Goal: Information Seeking & Learning: Learn about a topic

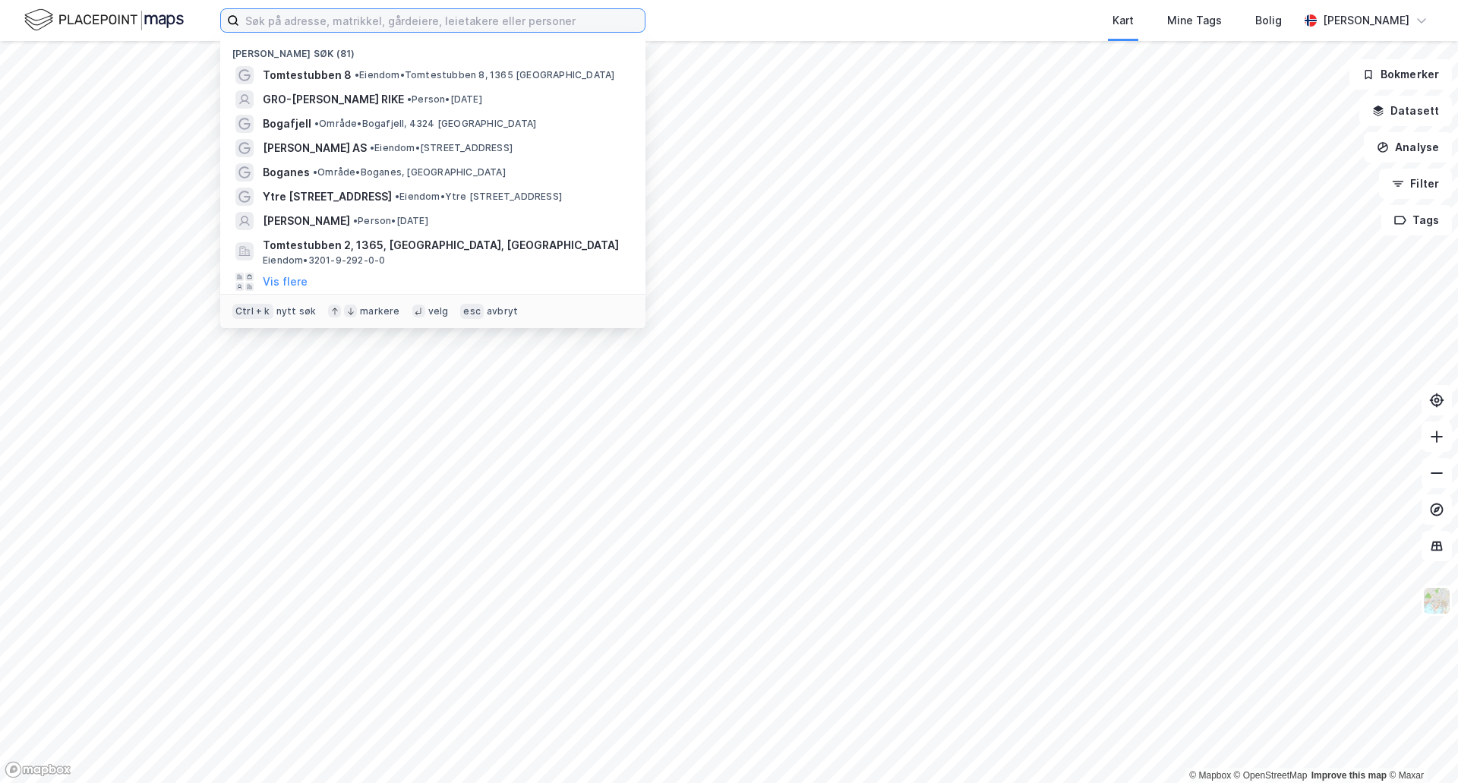
click at [380, 24] on input at bounding box center [442, 20] width 406 height 23
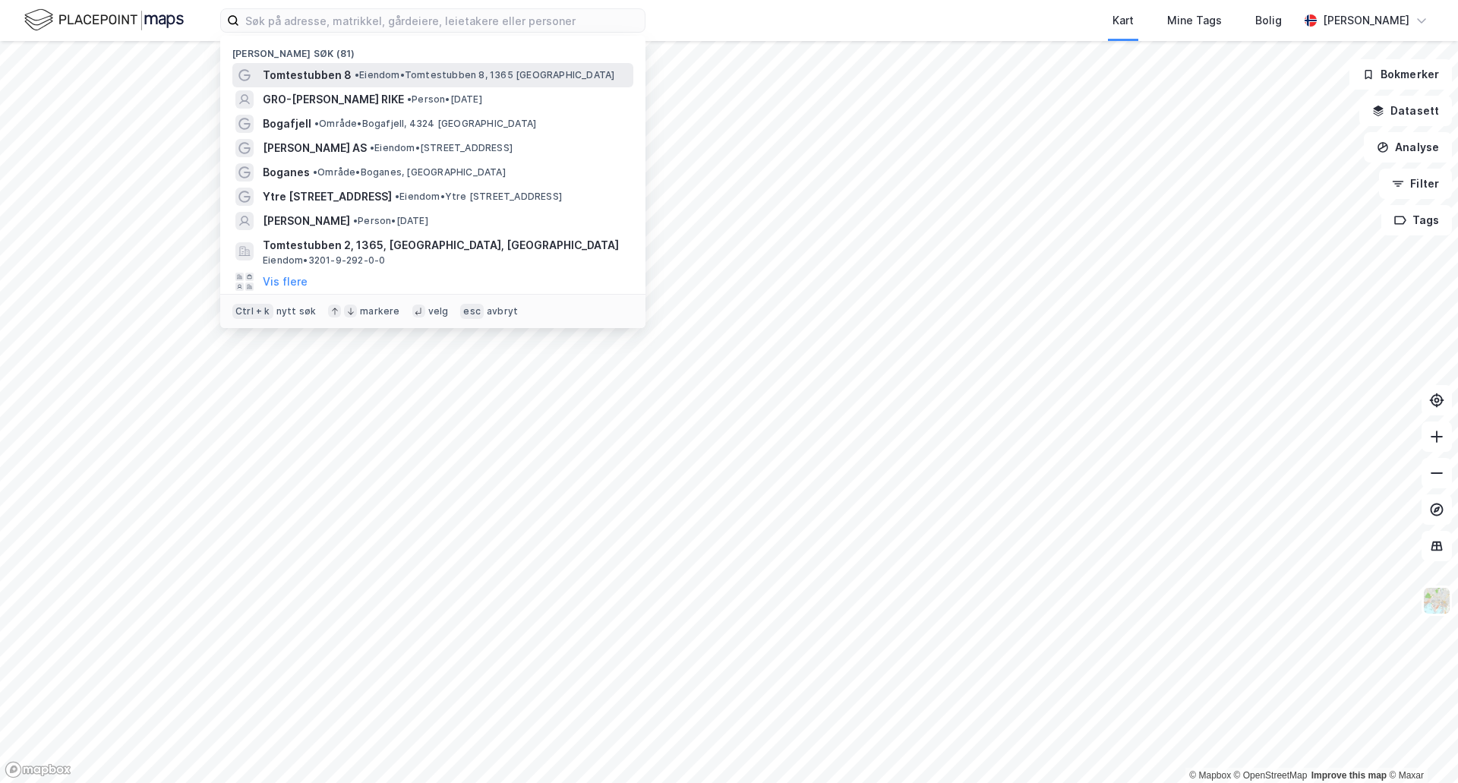
click at [381, 70] on span "• Eiendom • Tomtestubben 8, 1365 Blommenholm" at bounding box center [485, 75] width 260 height 12
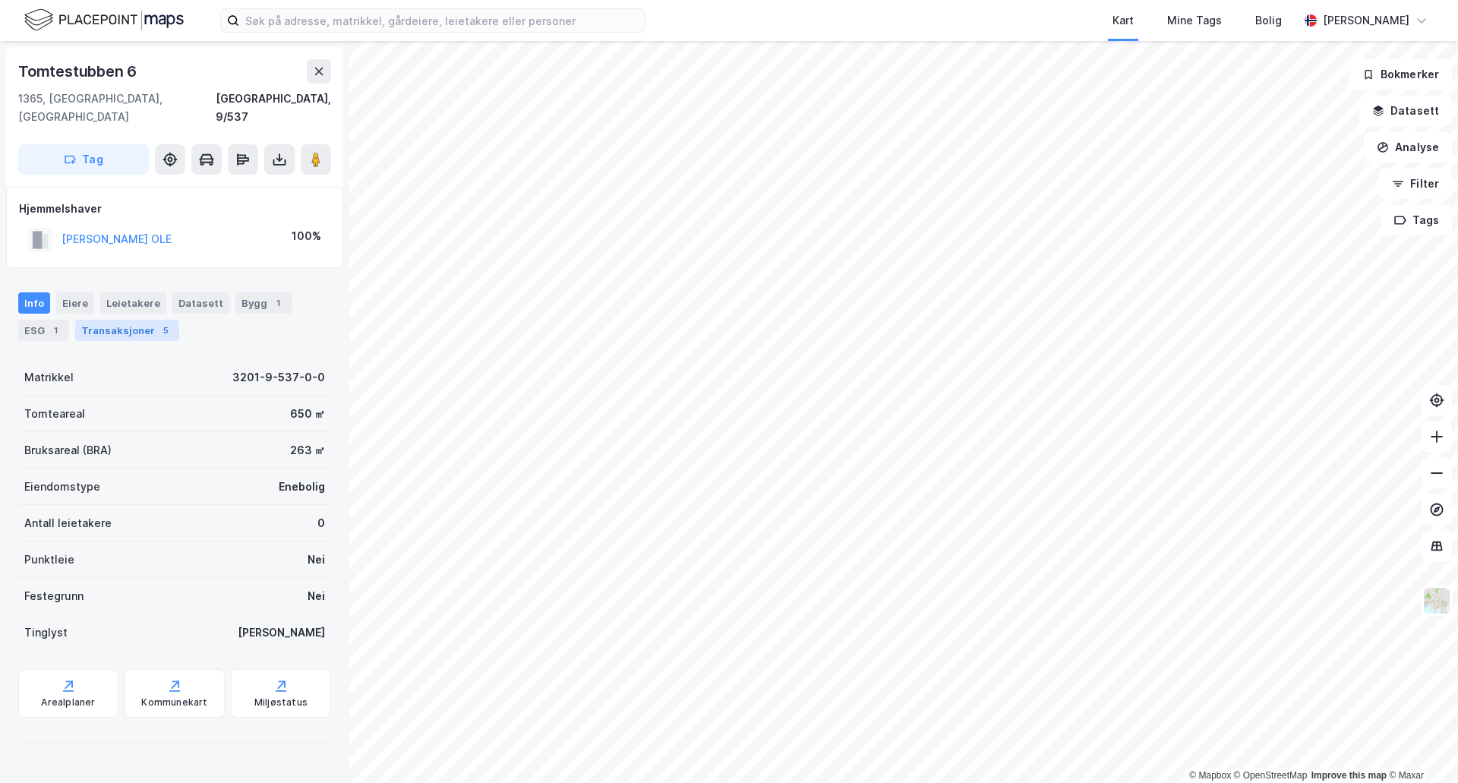
click at [125, 320] on div "Transaksjoner 5" at bounding box center [127, 330] width 104 height 21
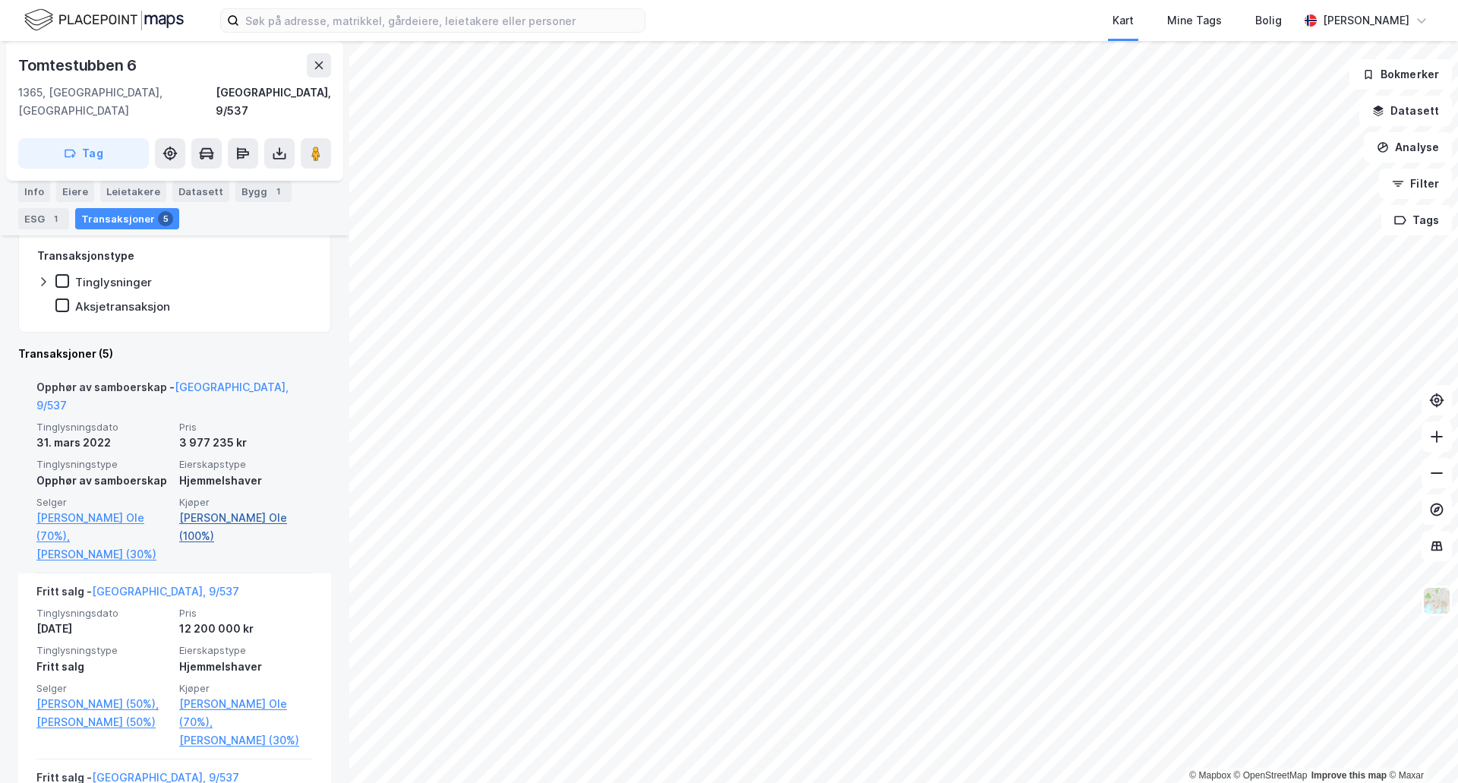
scroll to position [304, 0]
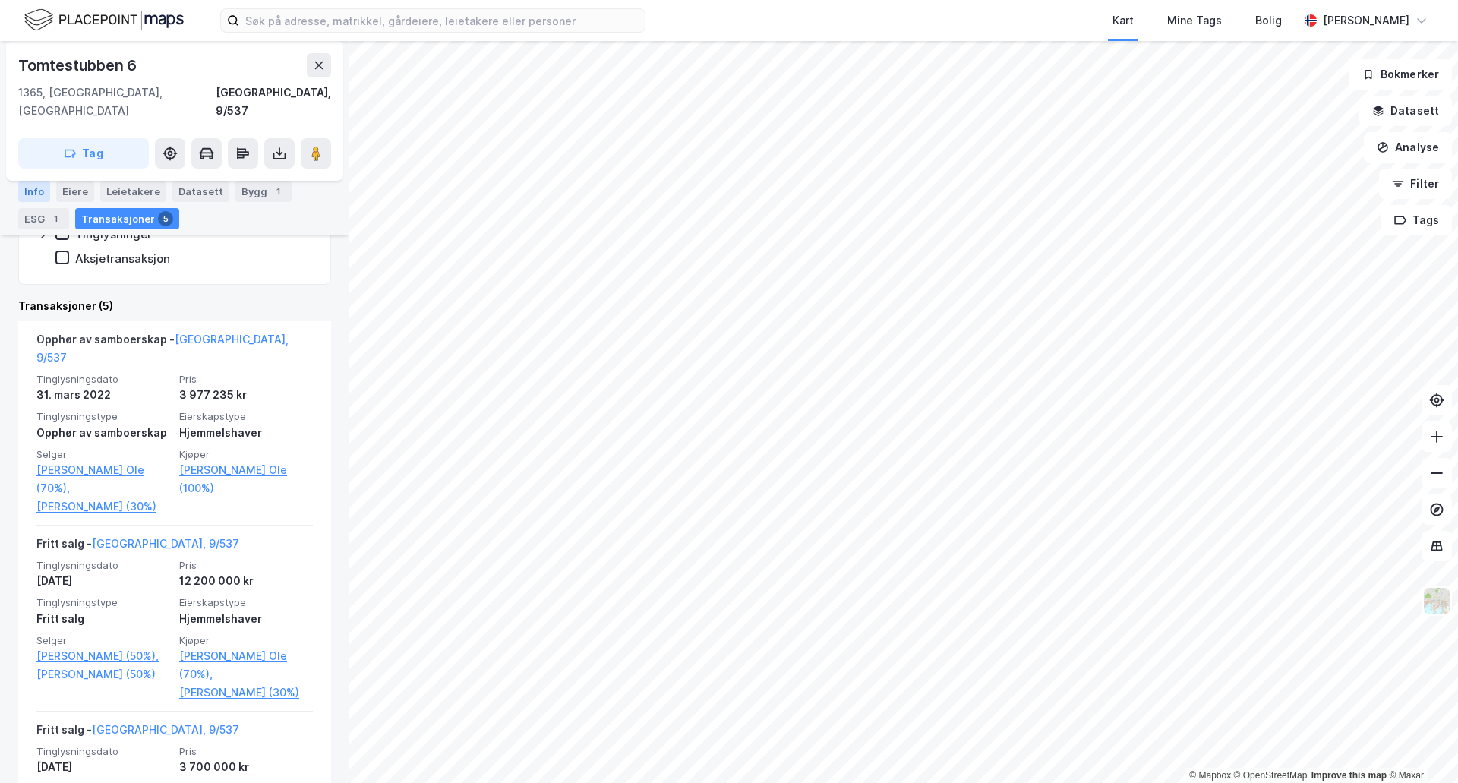
click at [37, 189] on div "Info" at bounding box center [34, 191] width 32 height 21
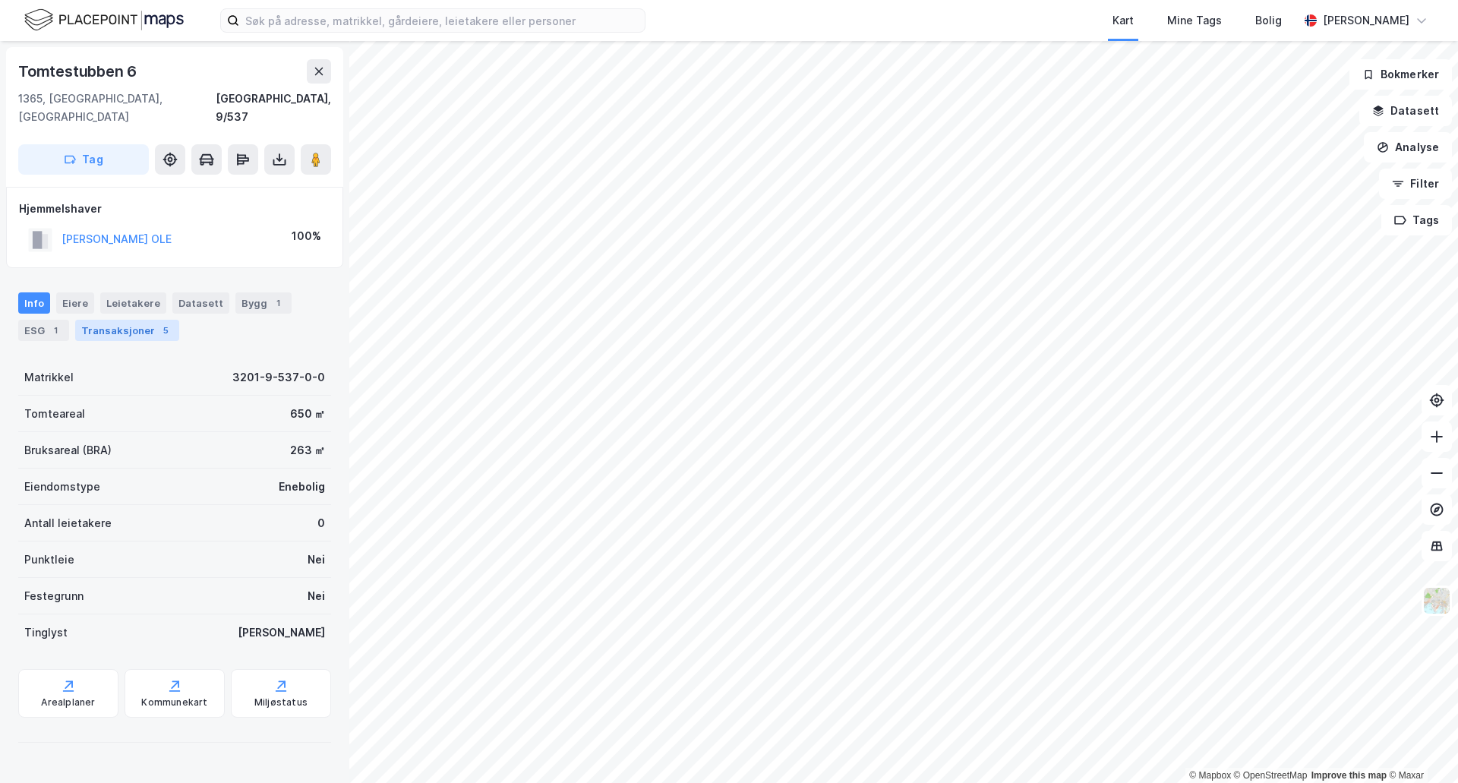
click at [138, 320] on div "Transaksjoner 5" at bounding box center [127, 330] width 104 height 21
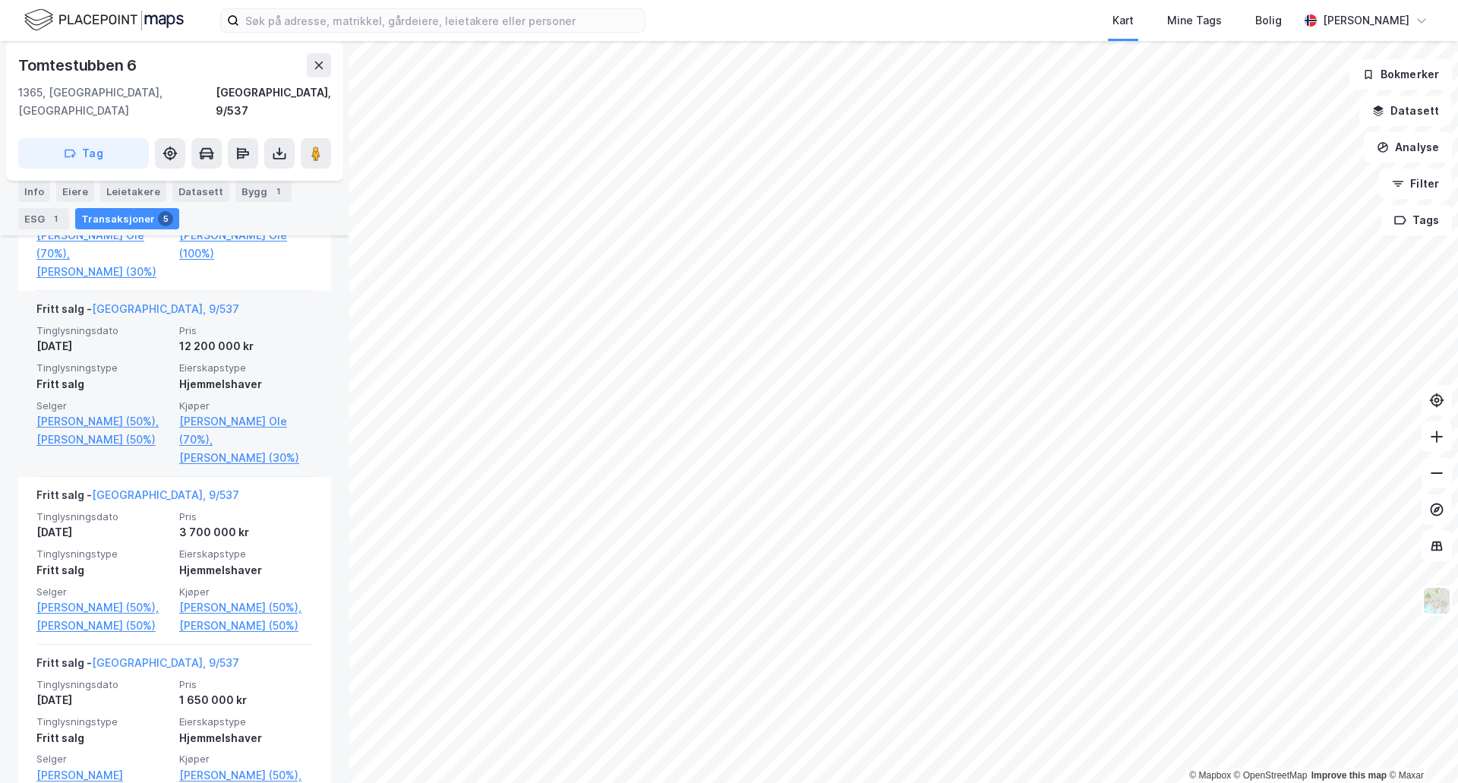
scroll to position [608, 0]
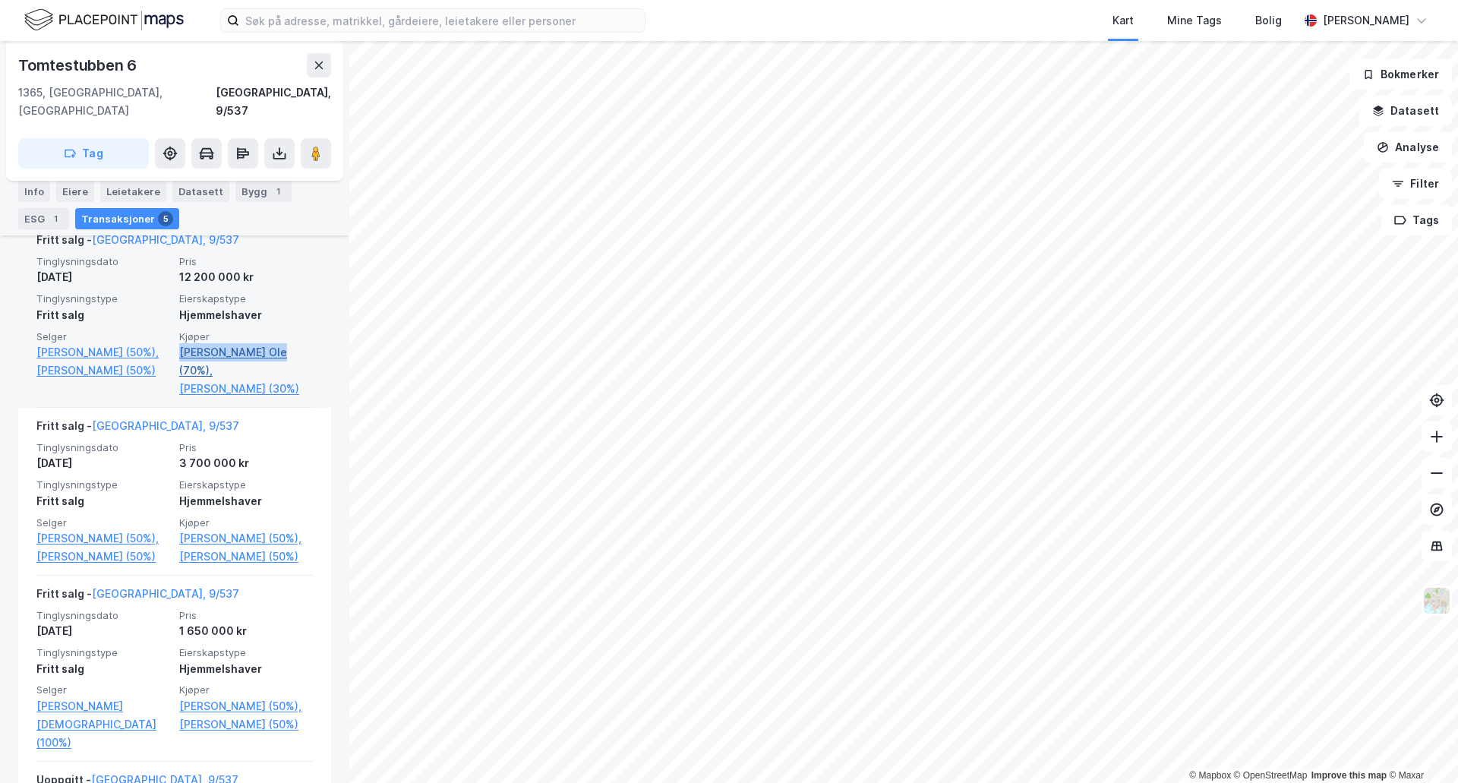
drag, startPoint x: 172, startPoint y: 296, endPoint x: 261, endPoint y: 300, distance: 88.9
click at [261, 300] on div "Tinglysningsdato 2. aug. 2021 Pris 12 200 000 kr Tinglysningstype Fritt salg Ei…" at bounding box center [174, 326] width 276 height 143
copy link "Grindvold Per Ole"
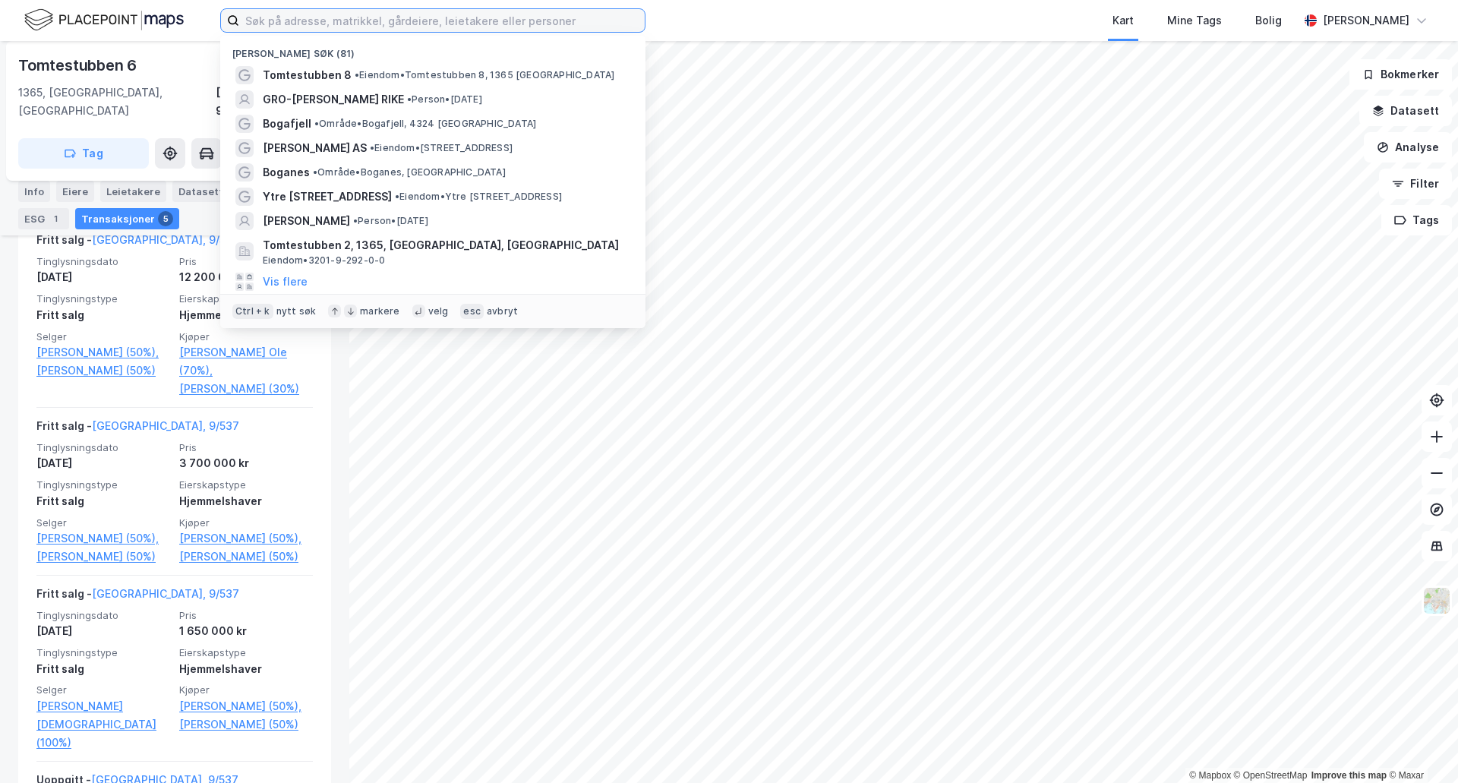
click at [444, 26] on input at bounding box center [442, 20] width 406 height 23
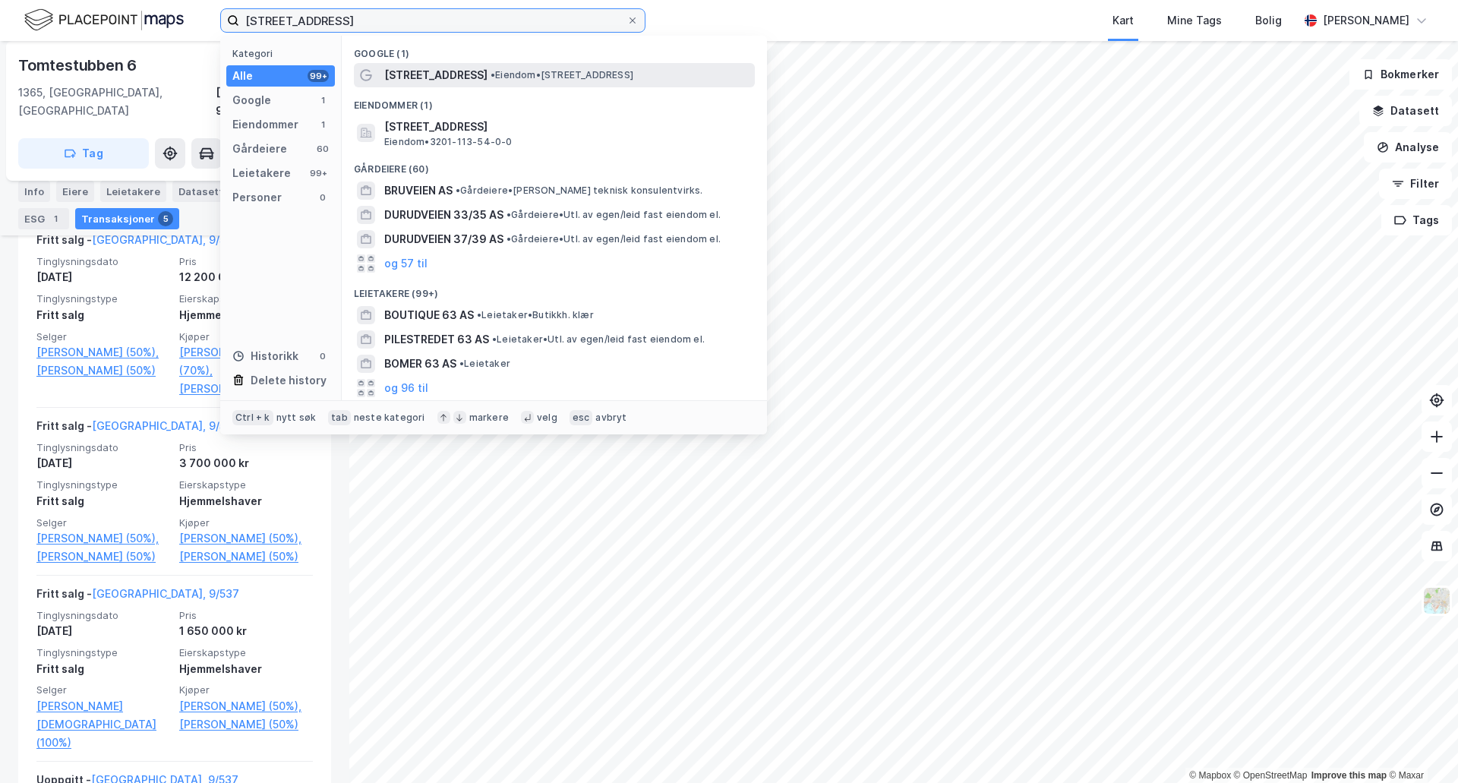
type input "burudveien 63"
click at [497, 77] on span "• Eiendom • Burudveien 63, 1350 Lommedalen" at bounding box center [562, 75] width 143 height 12
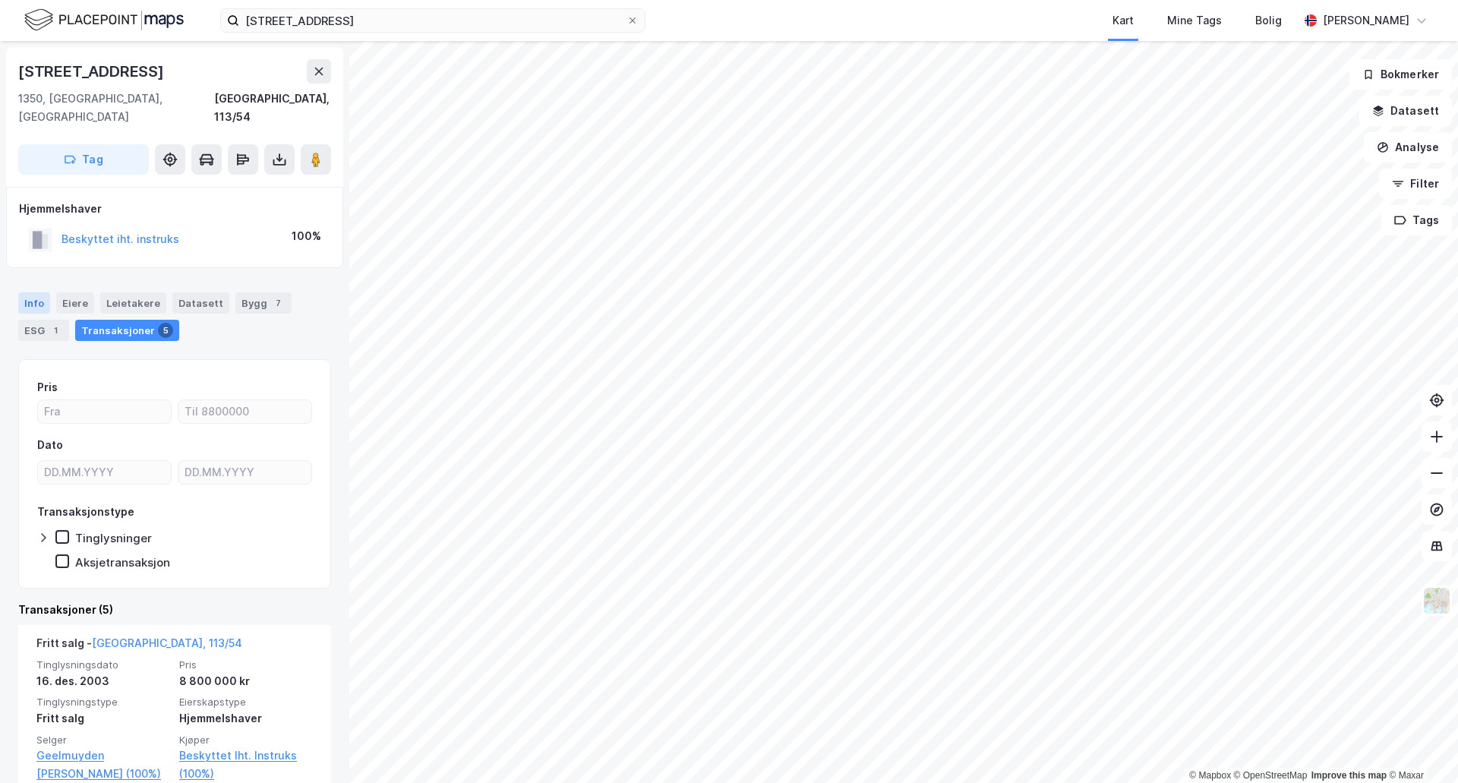
click at [36, 292] on div "Info" at bounding box center [34, 302] width 32 height 21
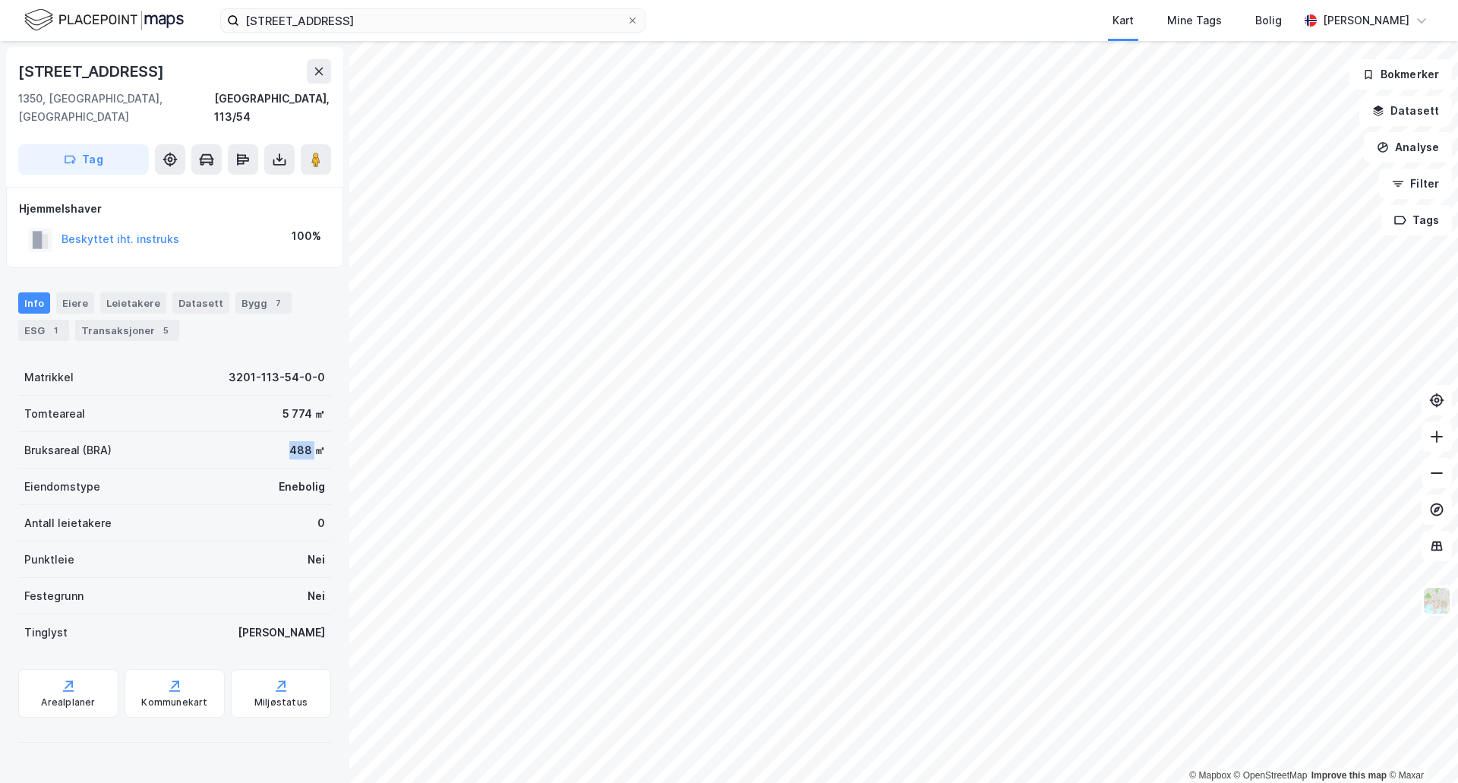
drag, startPoint x: 303, startPoint y: 435, endPoint x: 275, endPoint y: 435, distance: 28.1
click at [275, 435] on div "Bruksareal (BRA) 488 ㎡" at bounding box center [174, 450] width 313 height 36
click at [300, 441] on div "488 ㎡" at bounding box center [307, 450] width 36 height 18
click at [318, 65] on icon at bounding box center [319, 71] width 12 height 12
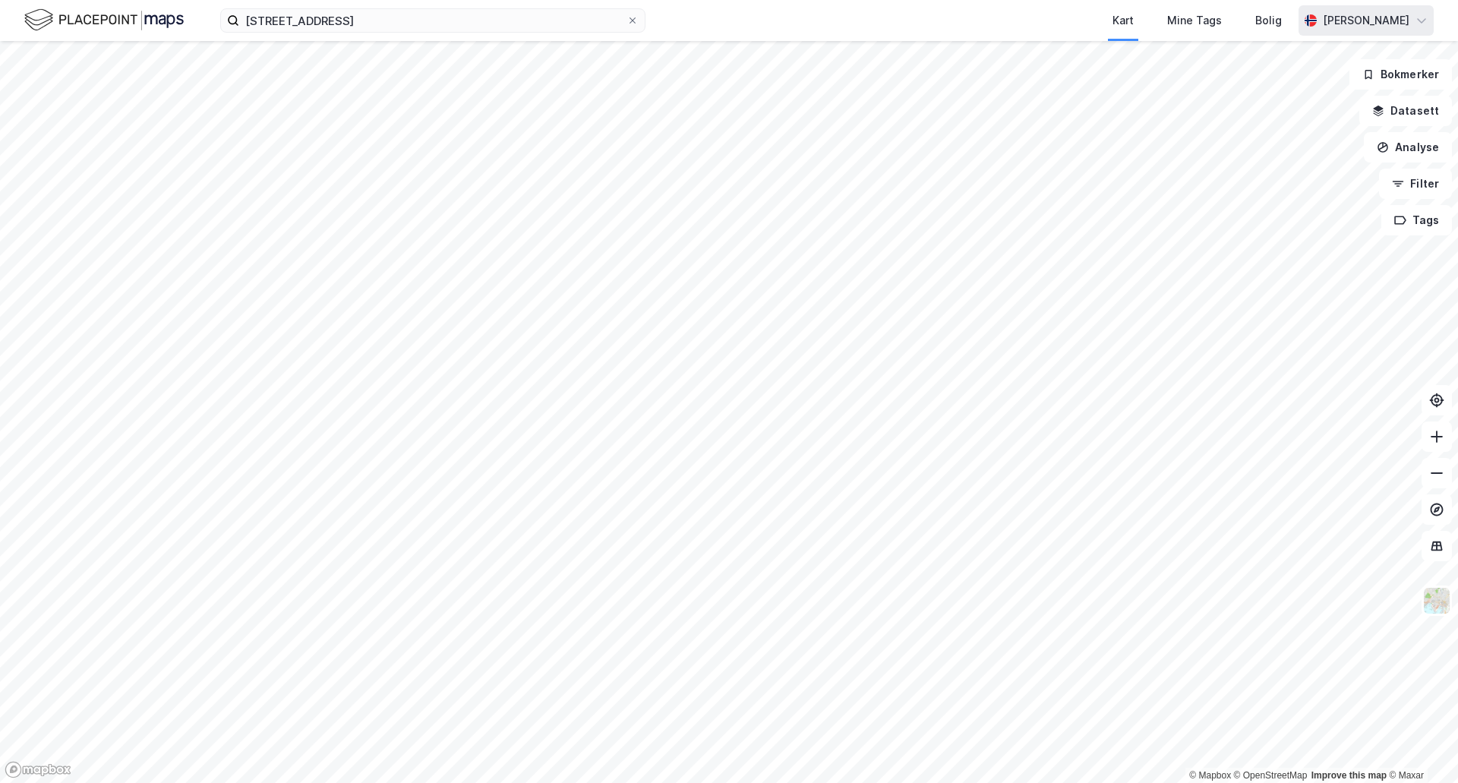
click at [1420, 21] on icon at bounding box center [1421, 20] width 9 height 5
click at [1362, 15] on div "[PERSON_NAME]" at bounding box center [1366, 20] width 87 height 18
click at [1351, 17] on div "[PERSON_NAME]" at bounding box center [1366, 20] width 87 height 18
click at [84, 20] on img at bounding box center [104, 20] width 160 height 27
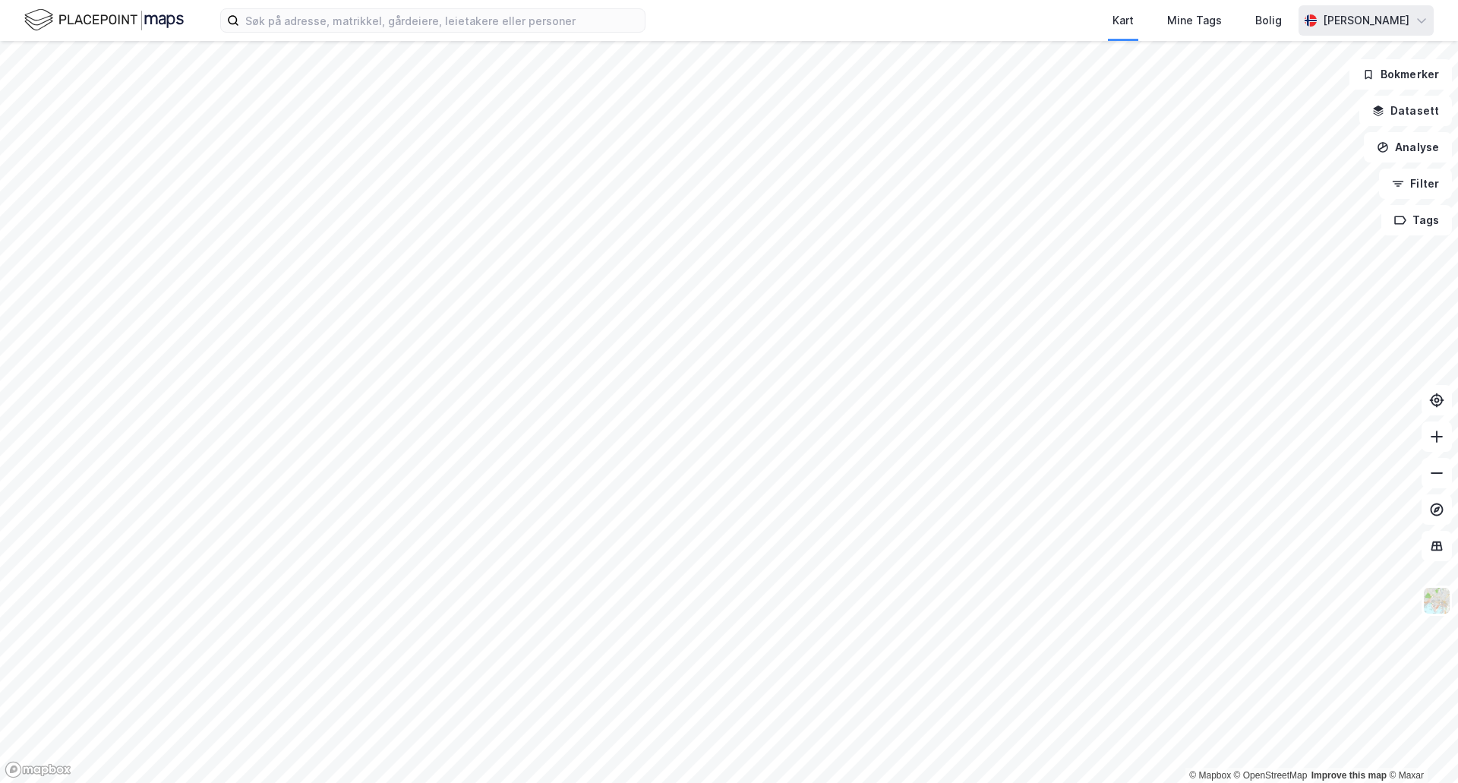
click at [1365, 17] on div "[PERSON_NAME]" at bounding box center [1366, 20] width 87 height 18
click at [964, 17] on div "Kart Mine Tags Bolig" at bounding box center [1009, 20] width 580 height 41
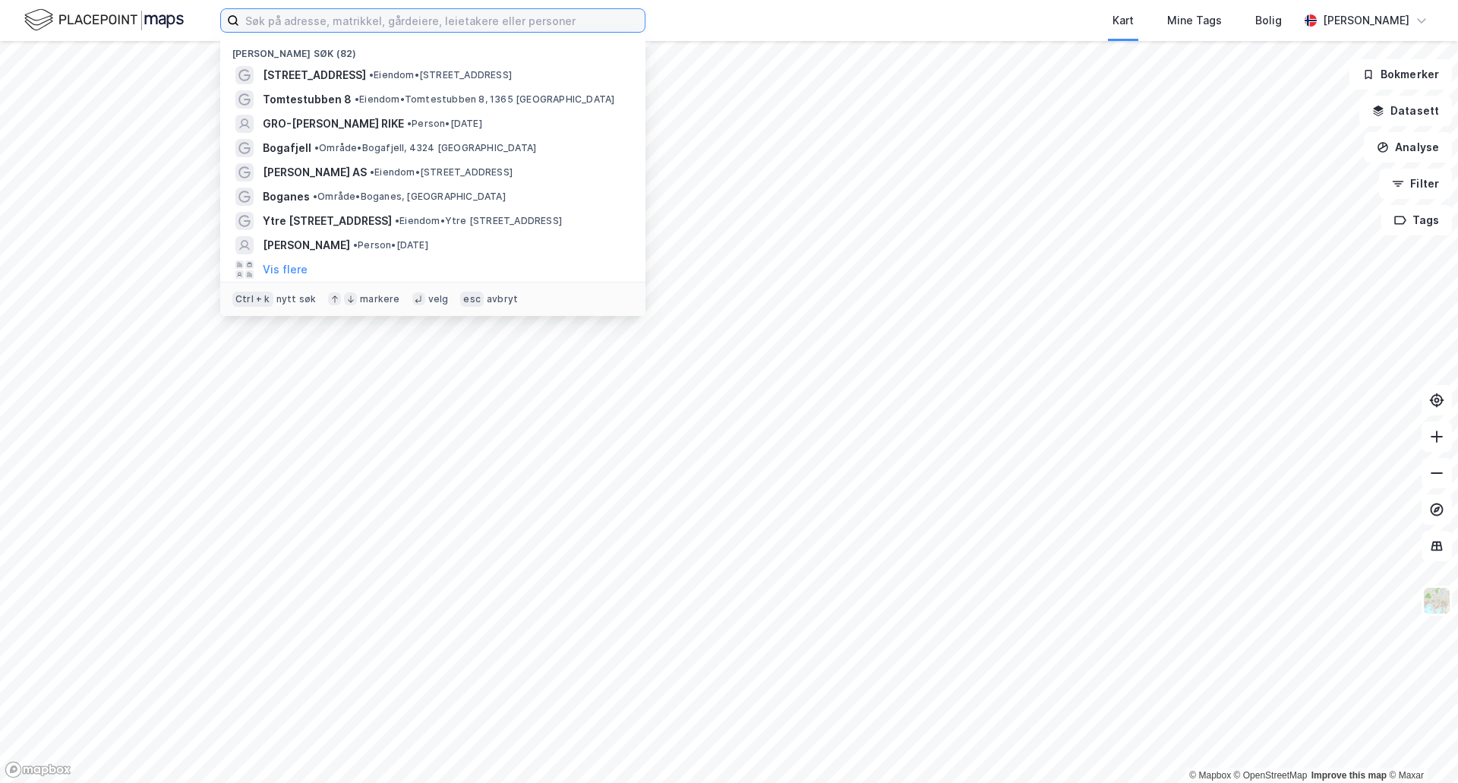
click at [344, 21] on input at bounding box center [442, 20] width 406 height 23
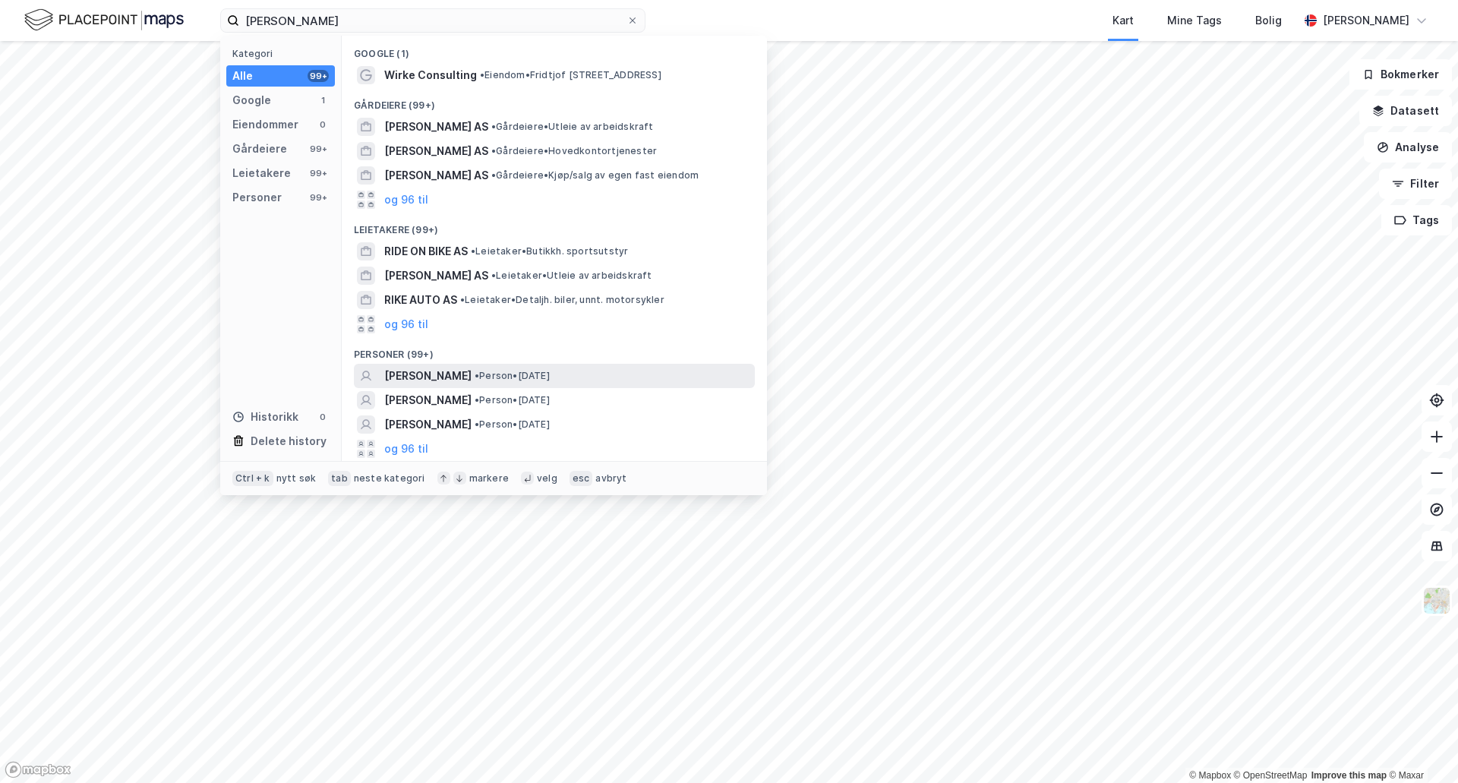
click at [472, 373] on span "JON WILLIAM RIKE" at bounding box center [427, 376] width 87 height 18
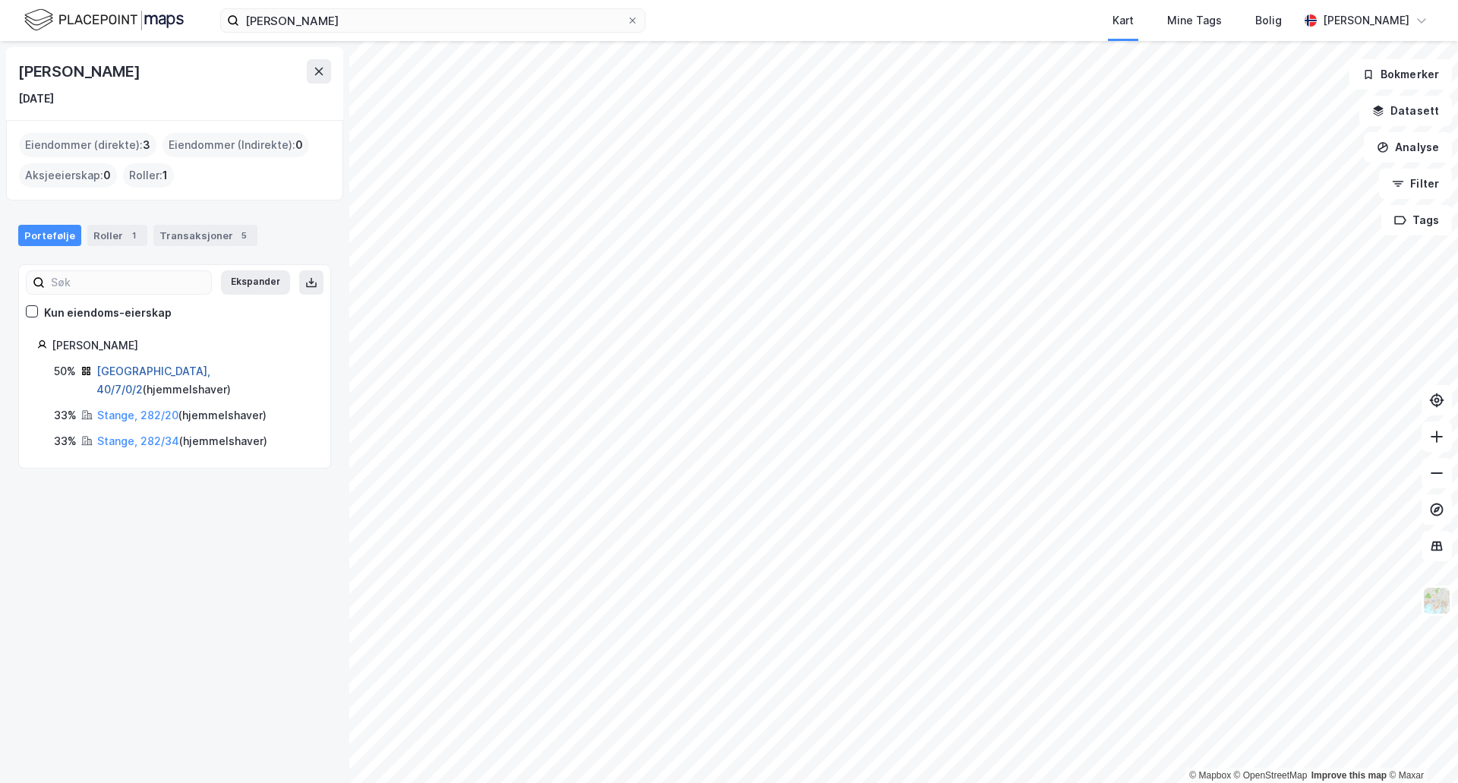
click at [131, 373] on link "Oslo, 40/7/0/2" at bounding box center [153, 380] width 114 height 31
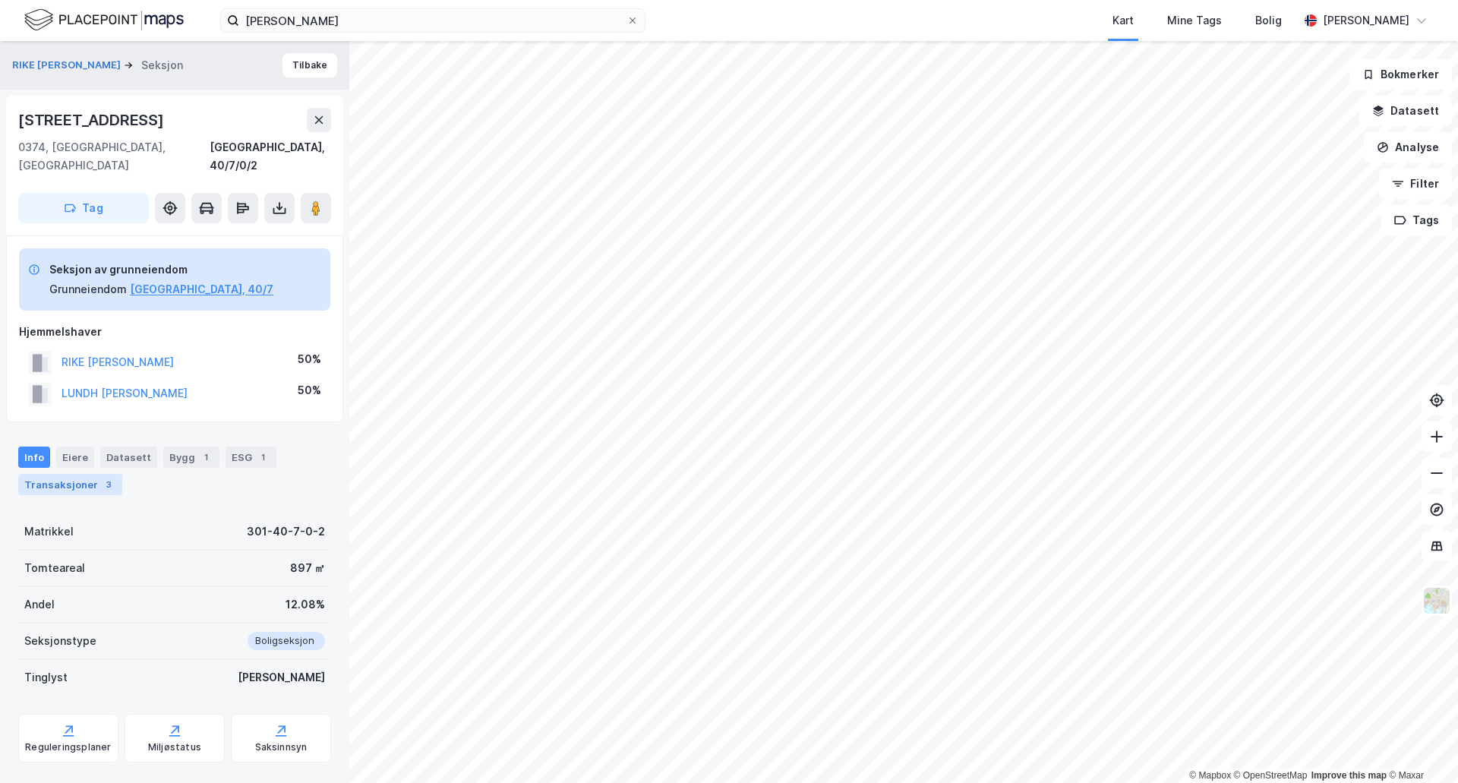
click at [60, 474] on div "Transaksjoner 3" at bounding box center [70, 484] width 104 height 21
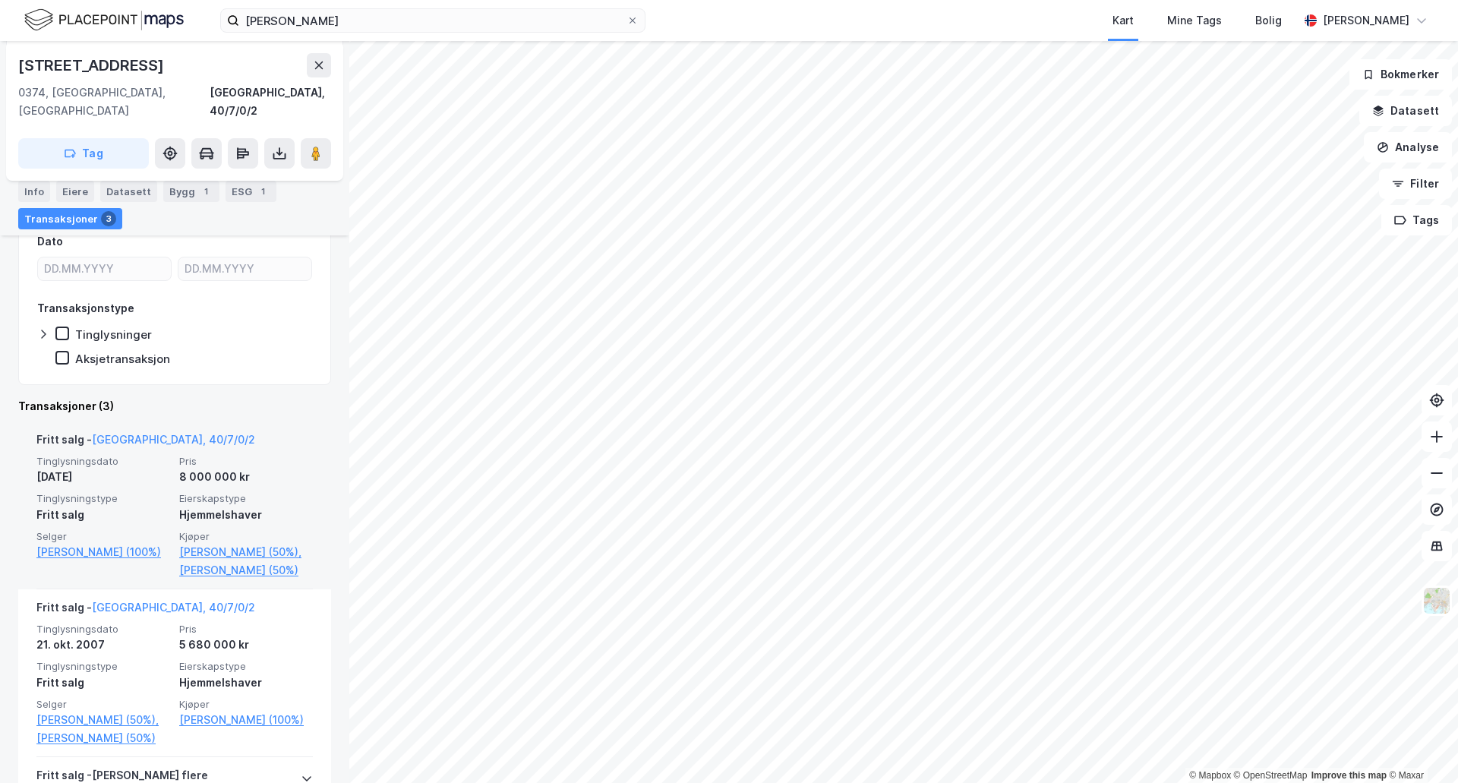
scroll to position [380, 0]
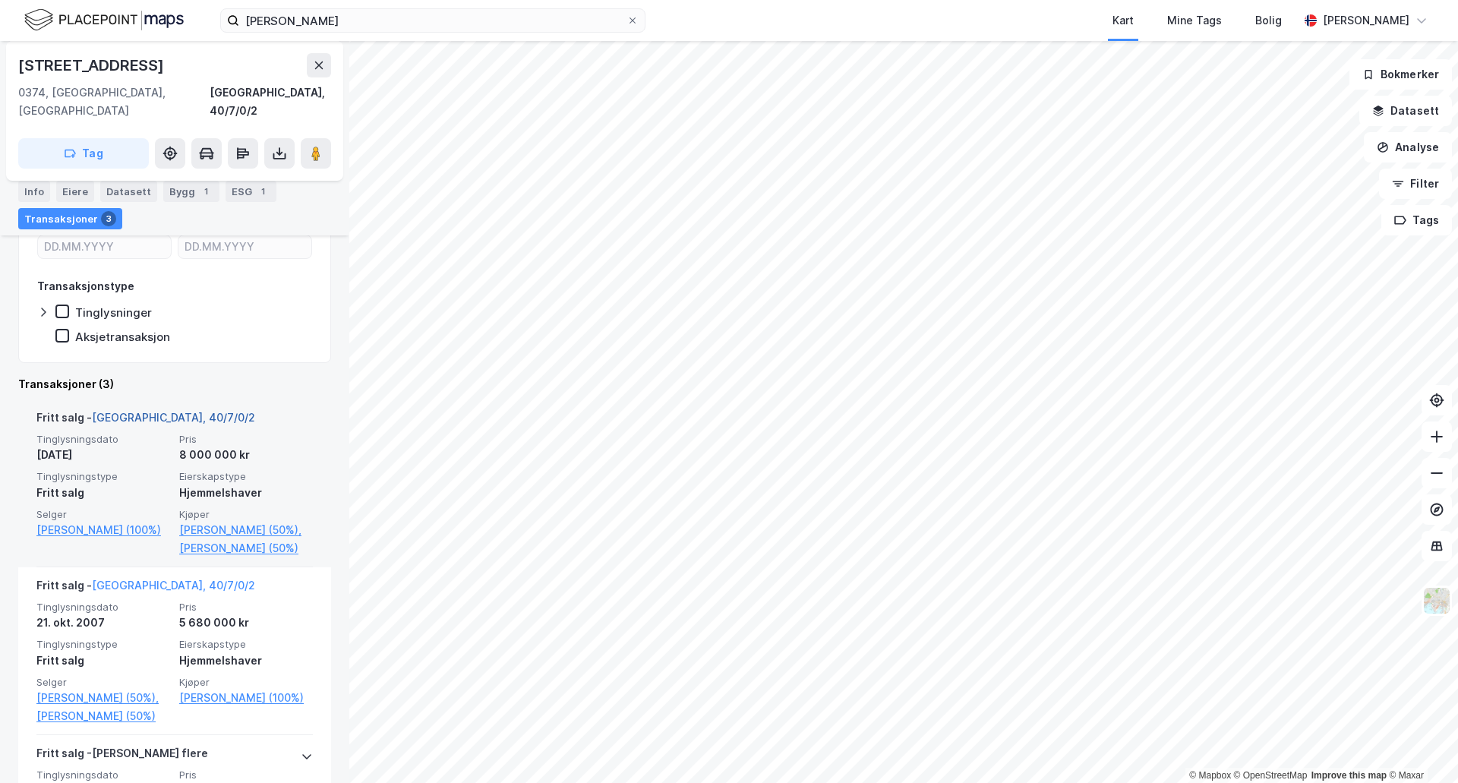
click at [141, 411] on link "Oslo, 40/7/0/2" at bounding box center [173, 417] width 163 height 13
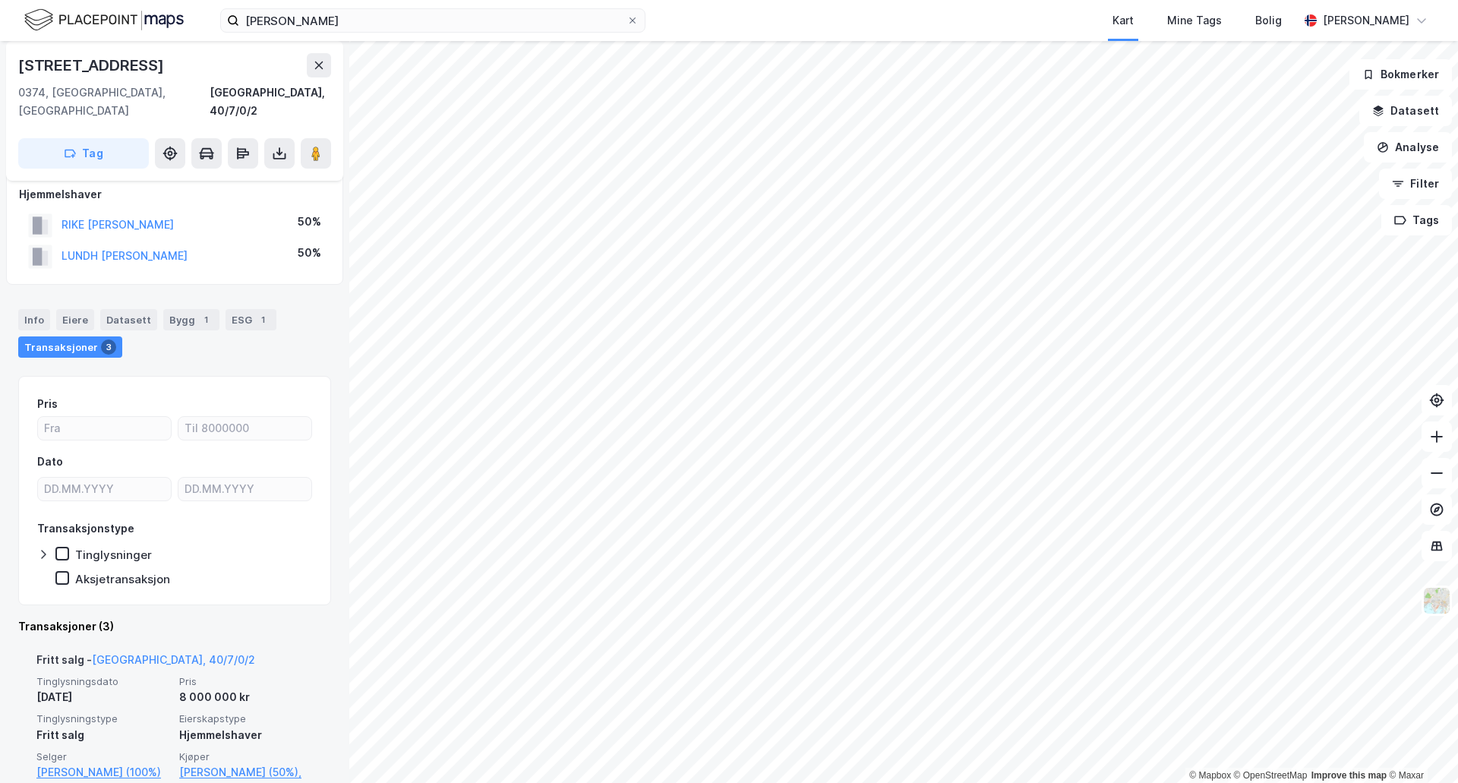
scroll to position [0, 0]
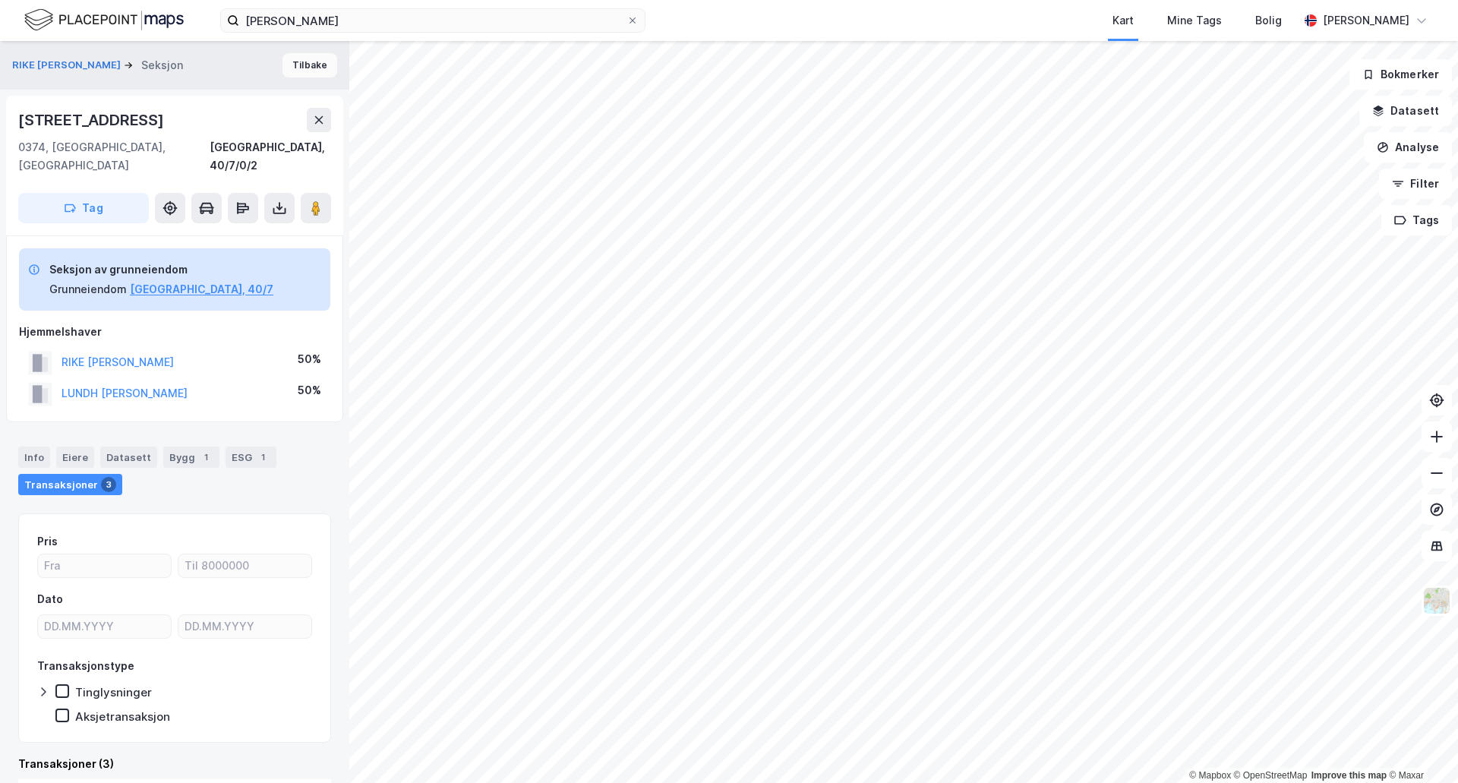
click at [292, 63] on button "Tilbake" at bounding box center [310, 65] width 55 height 24
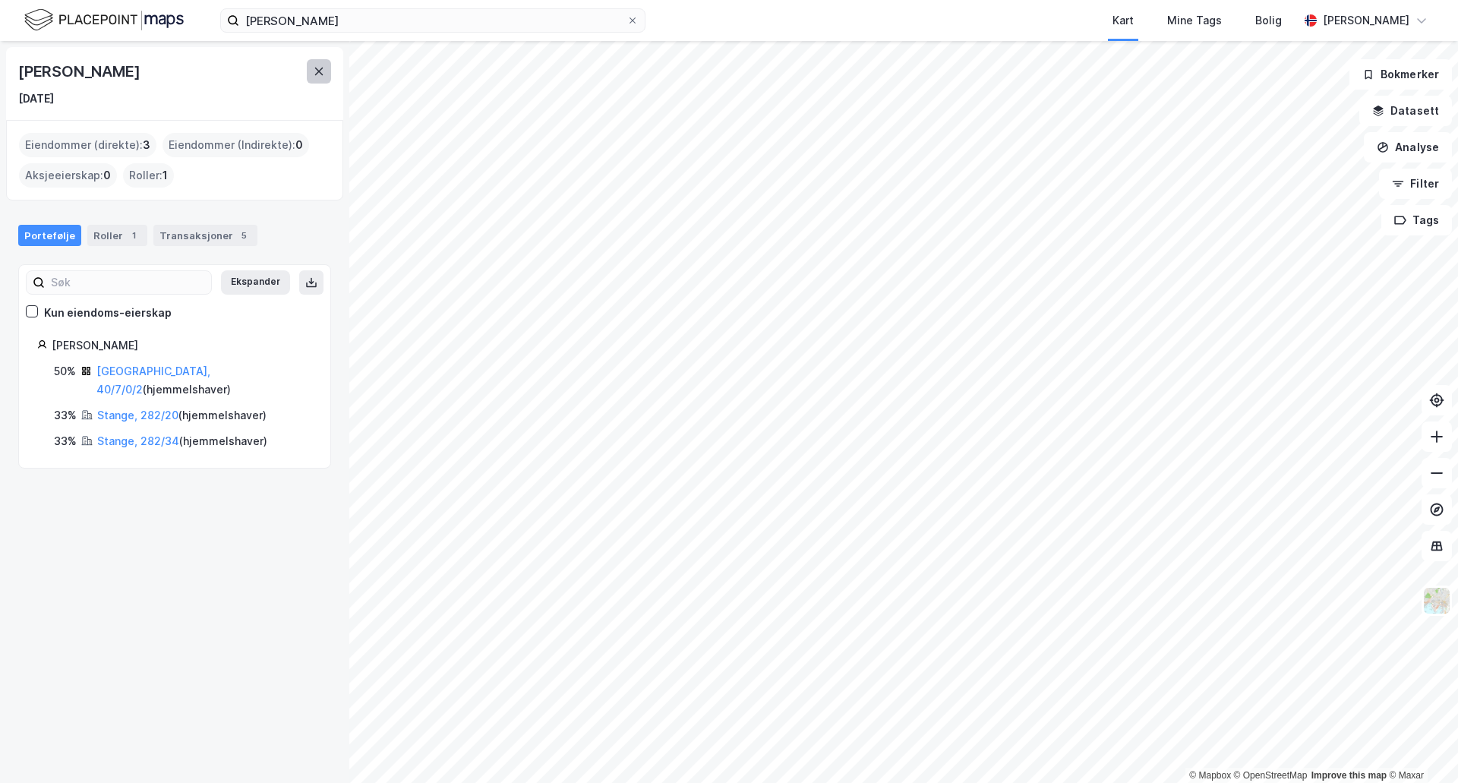
click at [311, 70] on button at bounding box center [319, 71] width 24 height 24
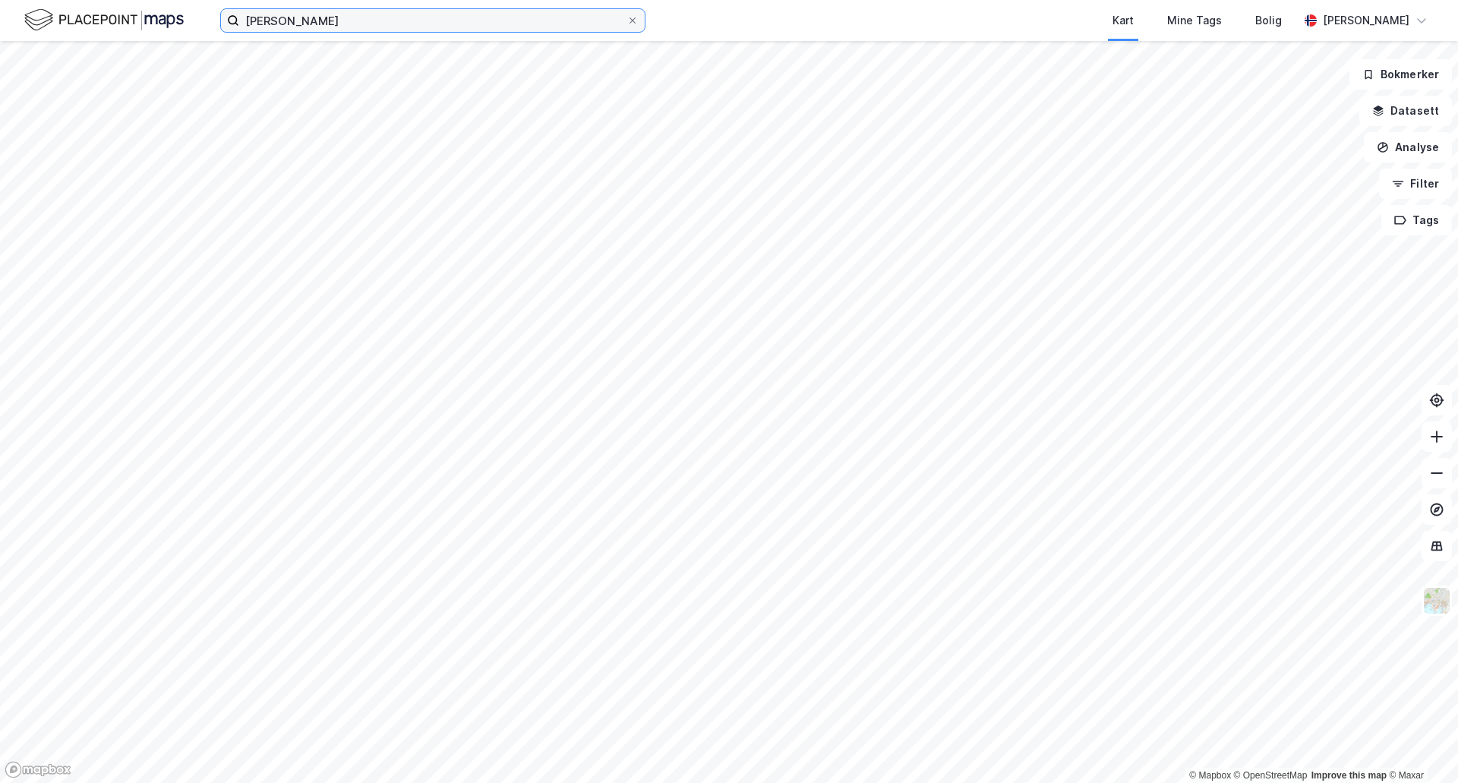
click at [336, 30] on input "jon william rike" at bounding box center [432, 20] width 387 height 23
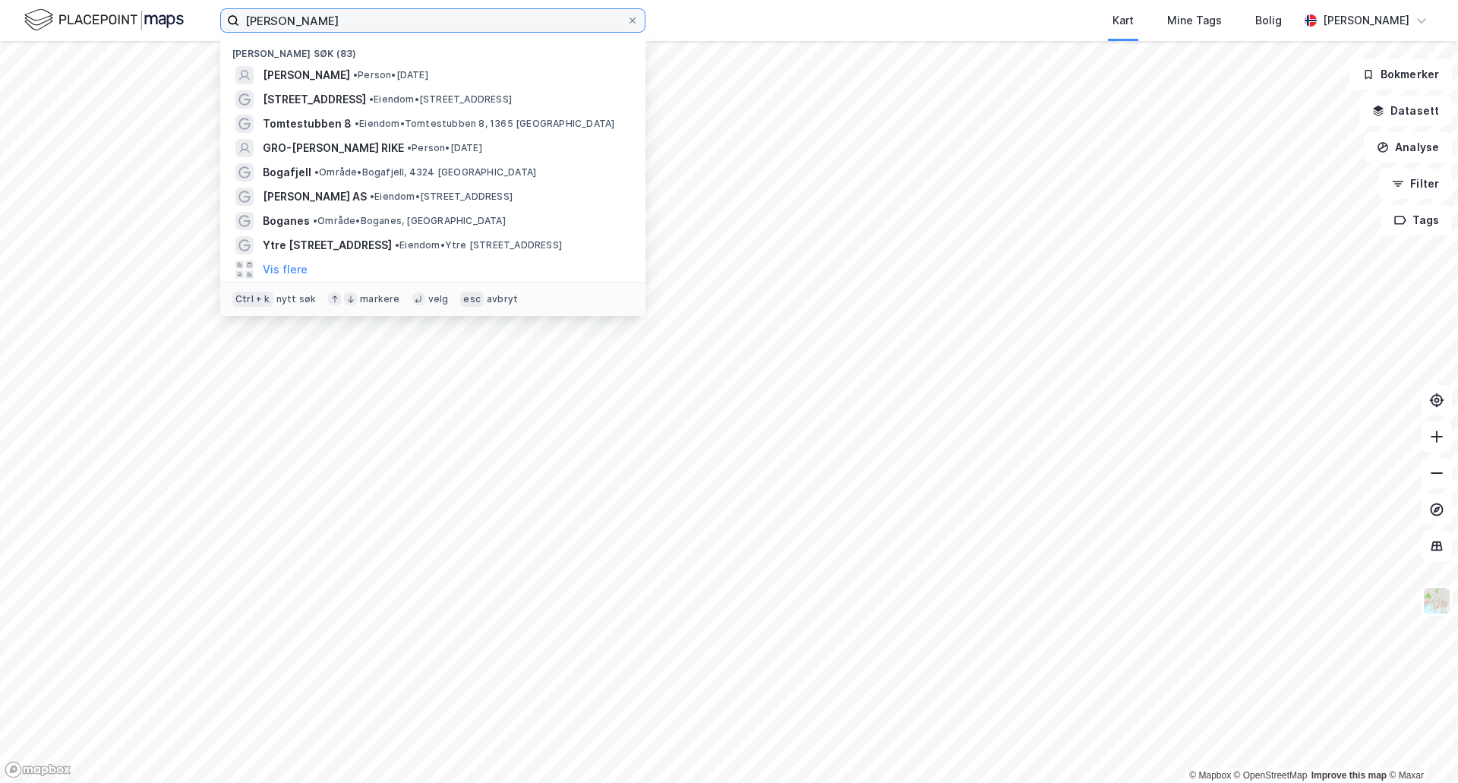
drag, startPoint x: 344, startPoint y: 24, endPoint x: 200, endPoint y: 17, distance: 144.4
click at [200, 17] on div "jon william rike Nylige søk (83) JON WILLIAM RIKE • Person • 14. apr. 1985 Buru…" at bounding box center [729, 20] width 1458 height 41
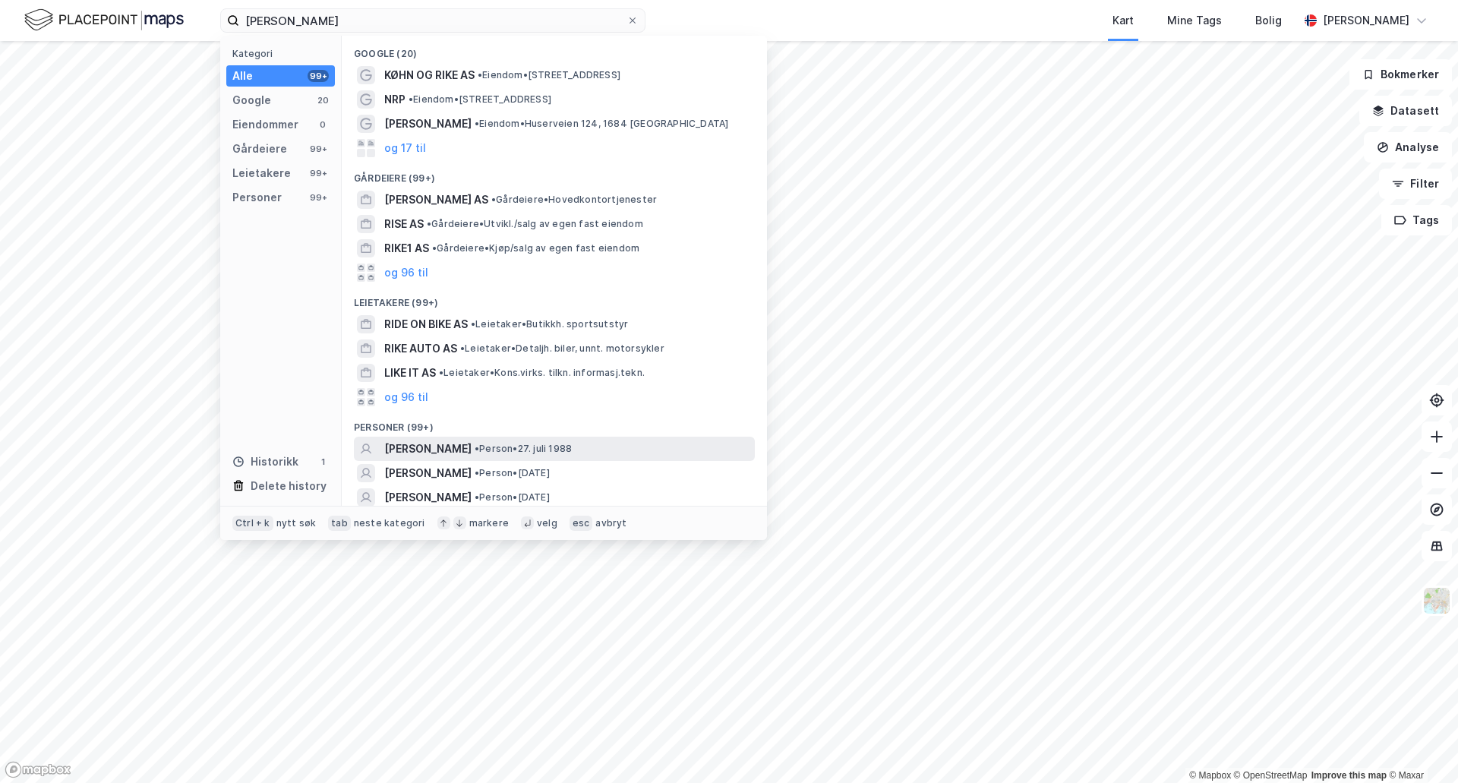
click at [510, 443] on span "• Person • 27. juli 1988" at bounding box center [523, 449] width 97 height 12
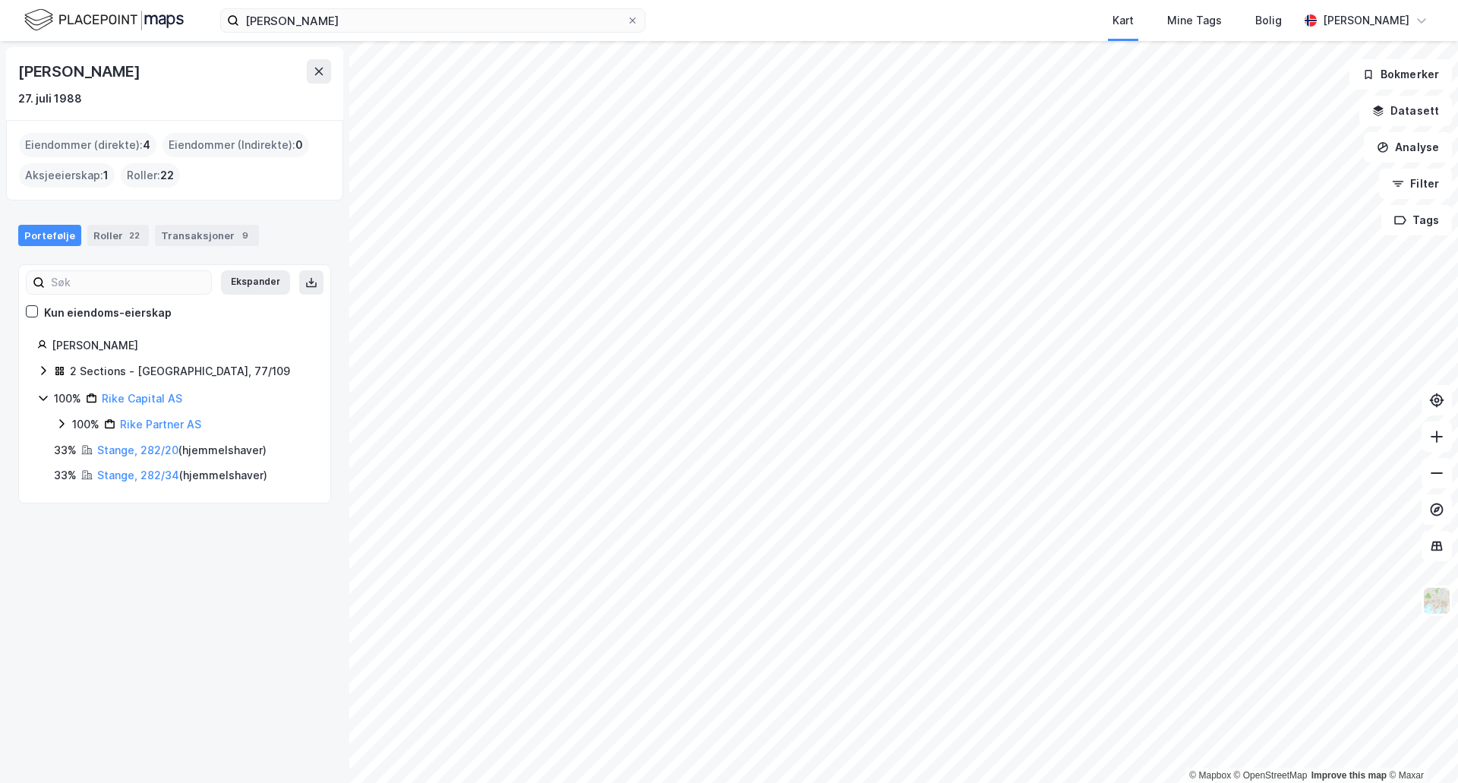
click at [40, 368] on icon at bounding box center [43, 371] width 12 height 12
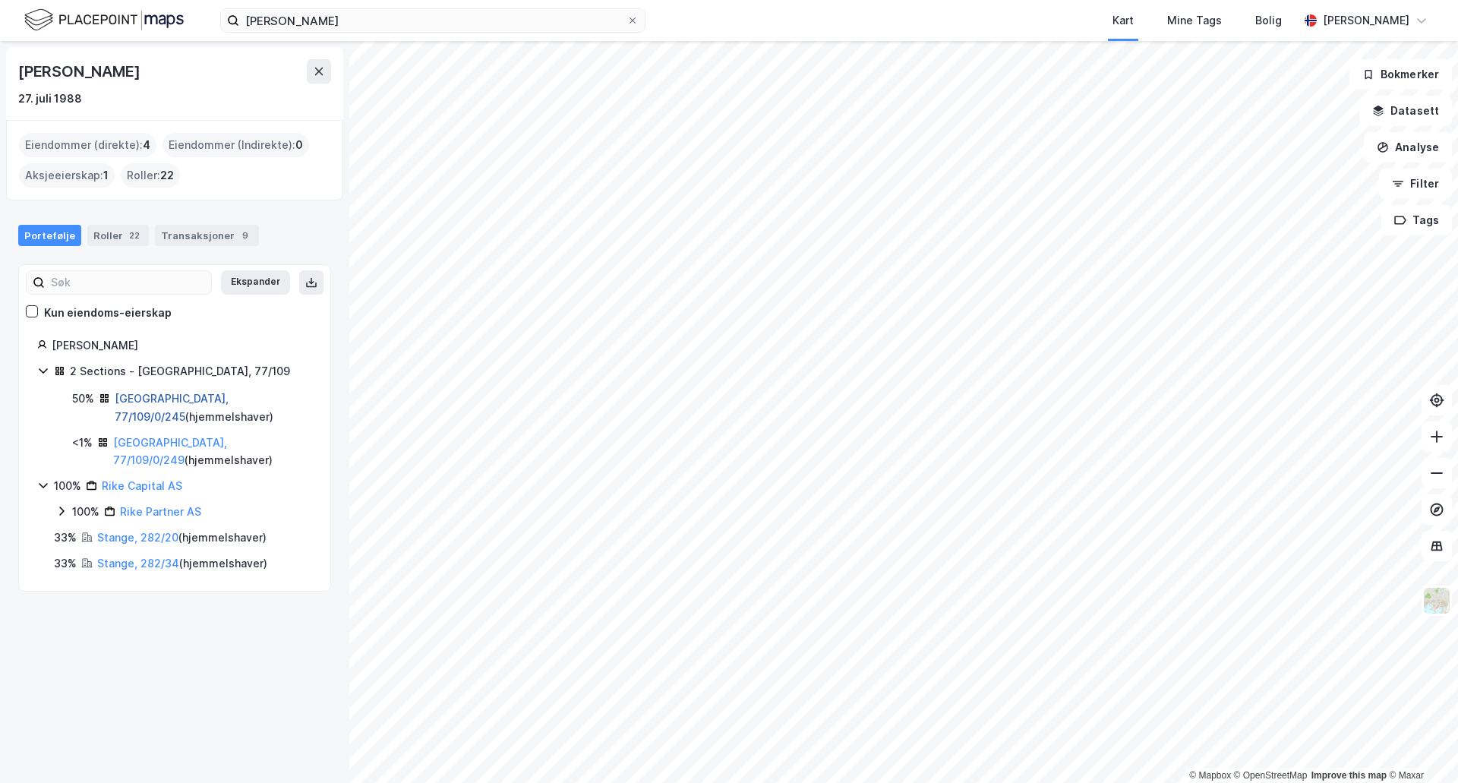
click at [182, 395] on link "Oslo, 77/109/0/245" at bounding box center [172, 407] width 114 height 31
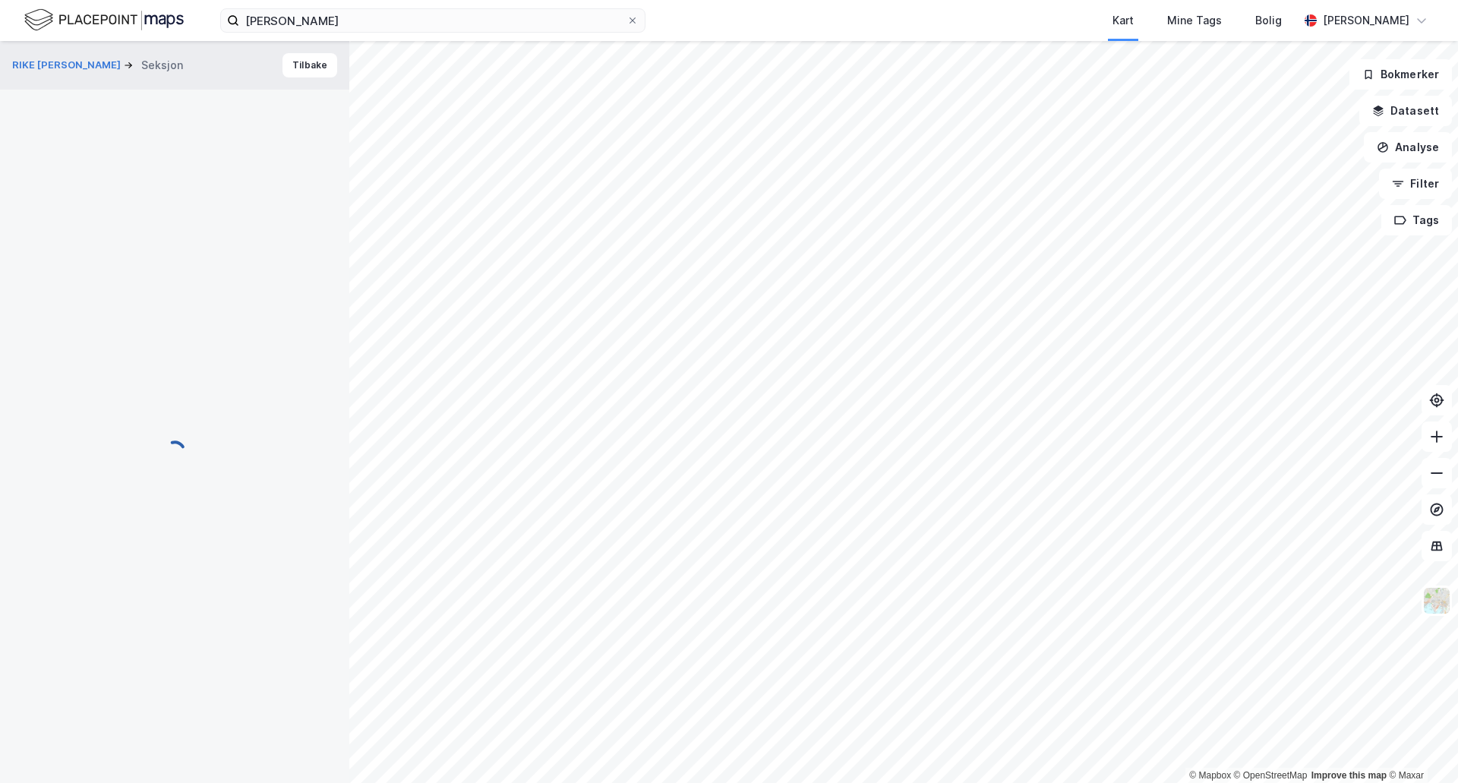
scroll to position [4, 0]
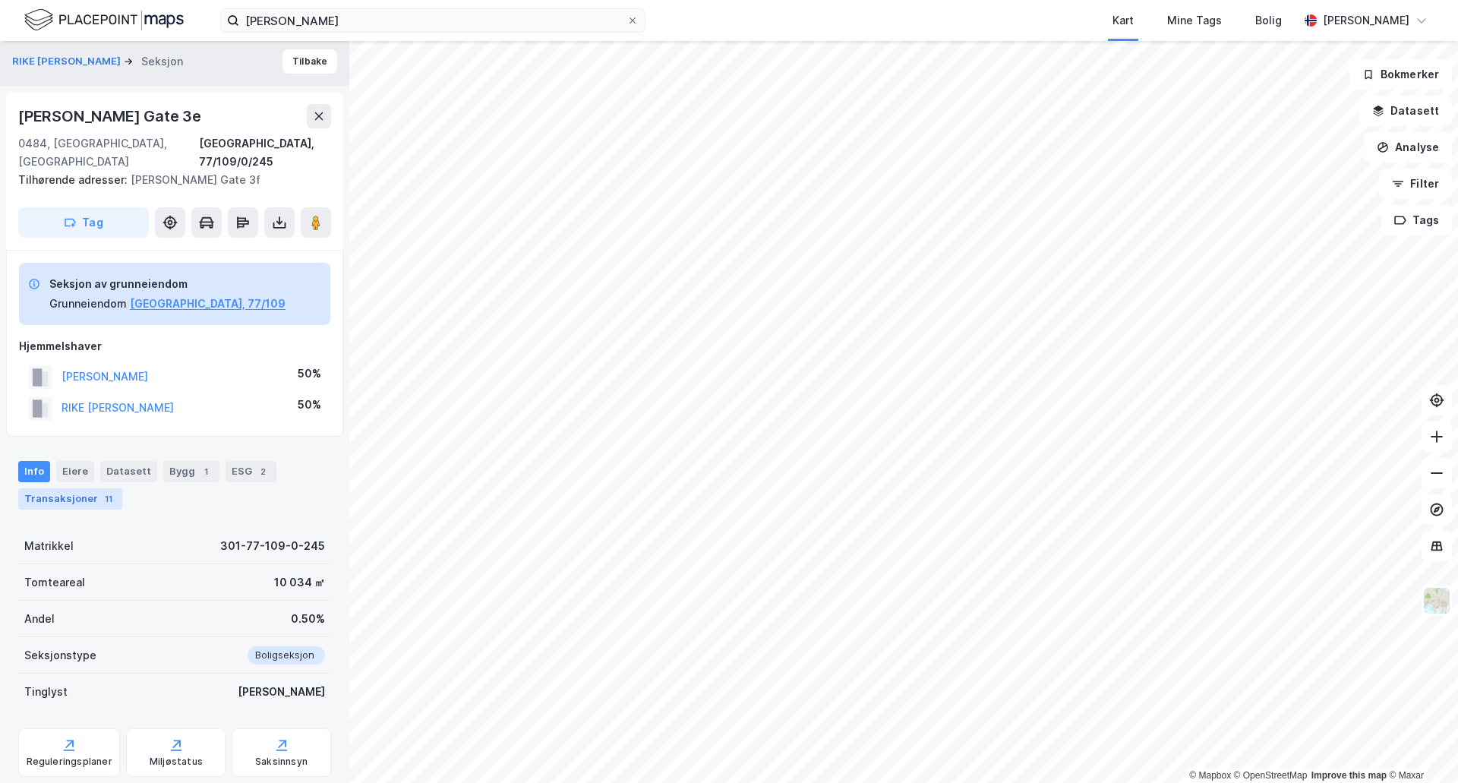
click at [62, 488] on div "Transaksjoner 11" at bounding box center [70, 498] width 104 height 21
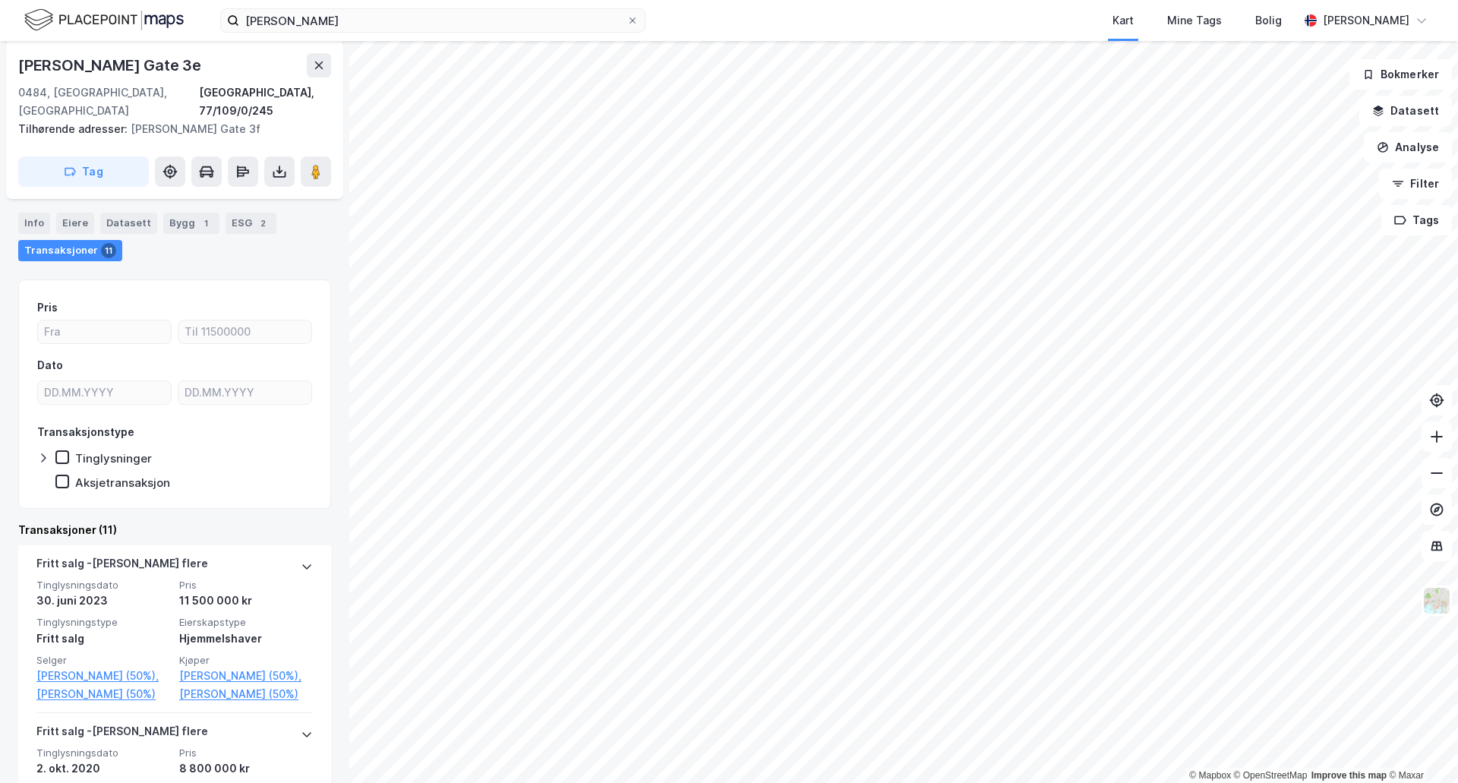
scroll to position [242, 0]
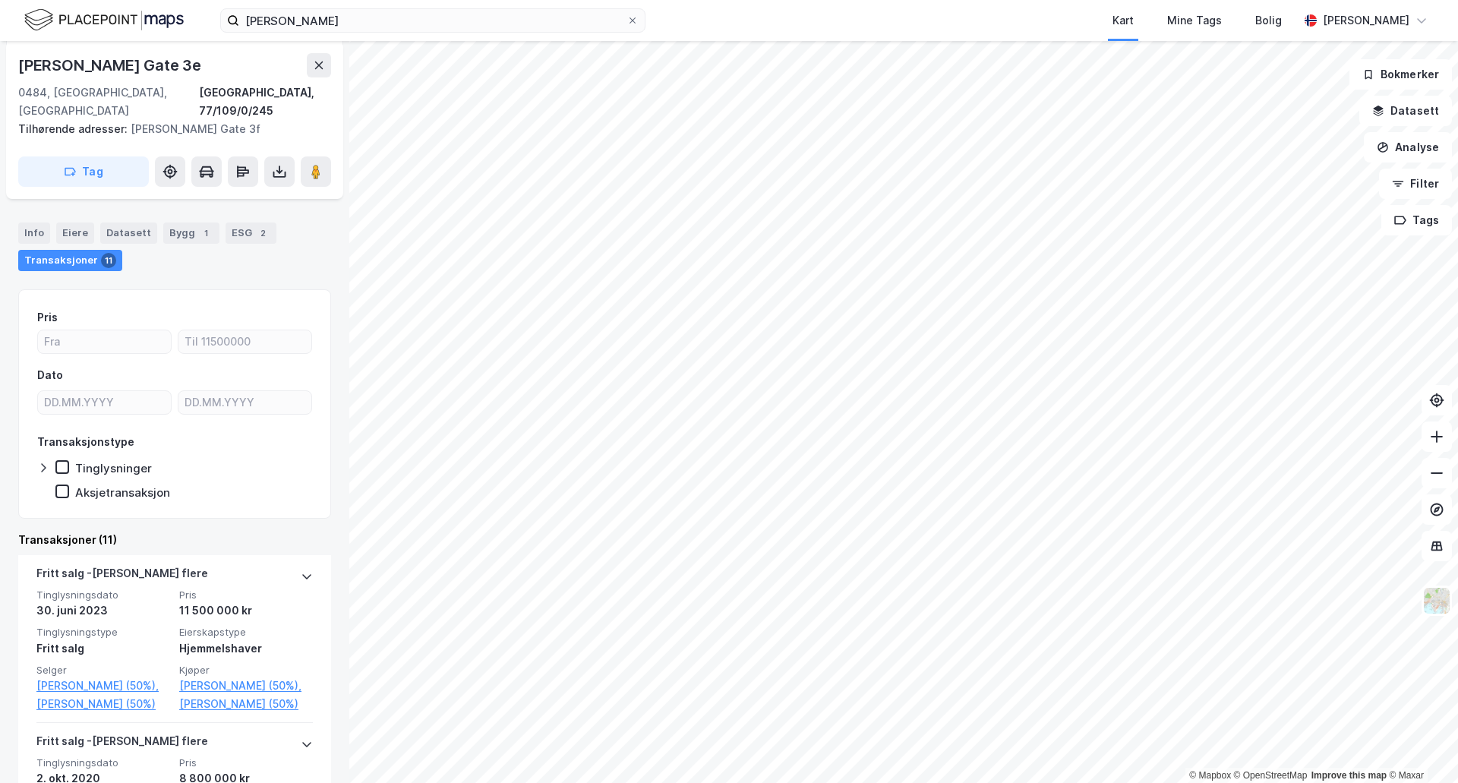
drag, startPoint x: 222, startPoint y: 66, endPoint x: 20, endPoint y: 61, distance: 202.1
click at [20, 61] on div "Fernanda Nissens Gate 3e" at bounding box center [174, 65] width 313 height 24
copy div "Fernanda Nissens Gate 3e"
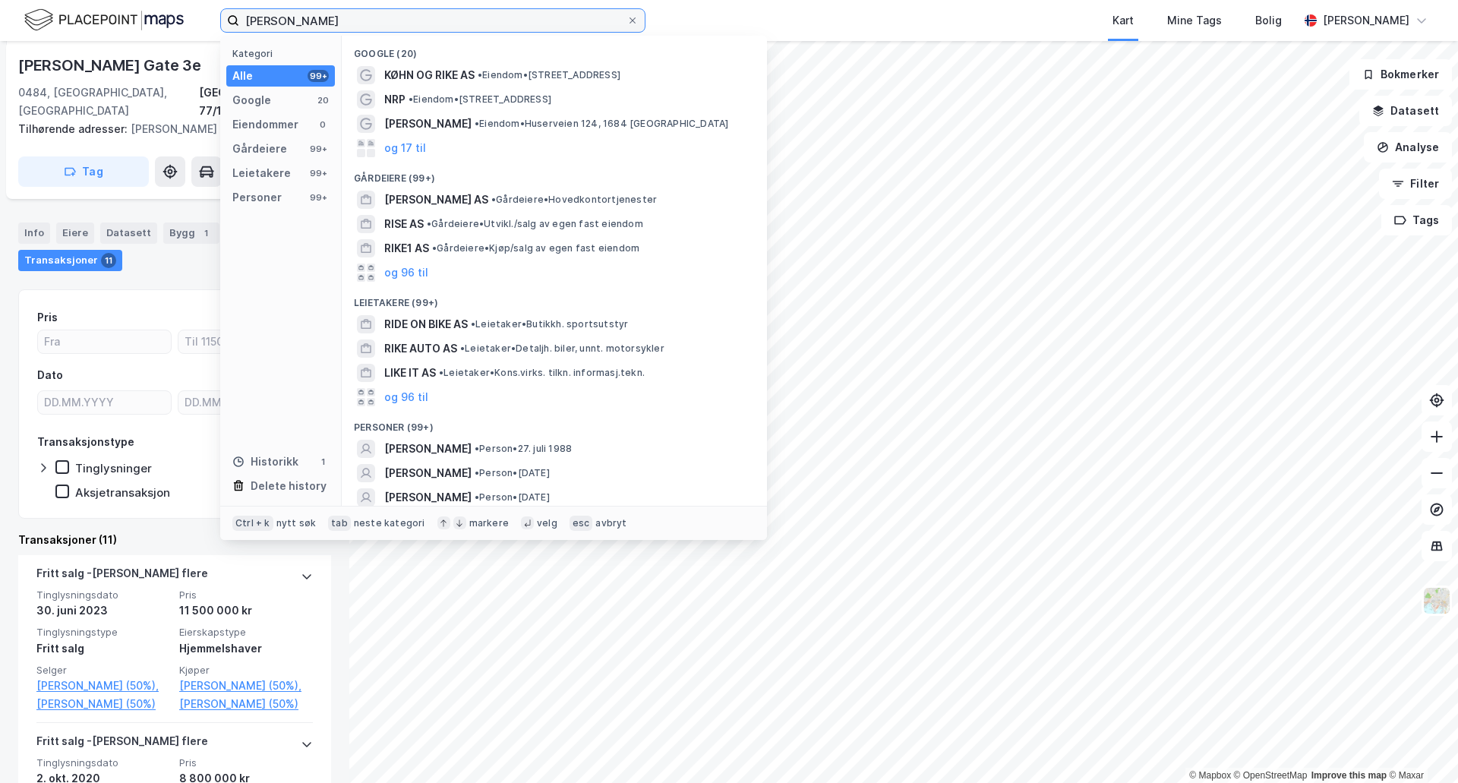
drag, startPoint x: 364, startPoint y: 17, endPoint x: 141, endPoint y: 22, distance: 223.4
click at [141, 22] on div "knut haakon rike Kategori Alle 99+ Google 20 Eiendommer 0 Gårdeiere 99+ Leietak…" at bounding box center [729, 20] width 1458 height 41
paste input "Fernanda Nissens Gate 3"
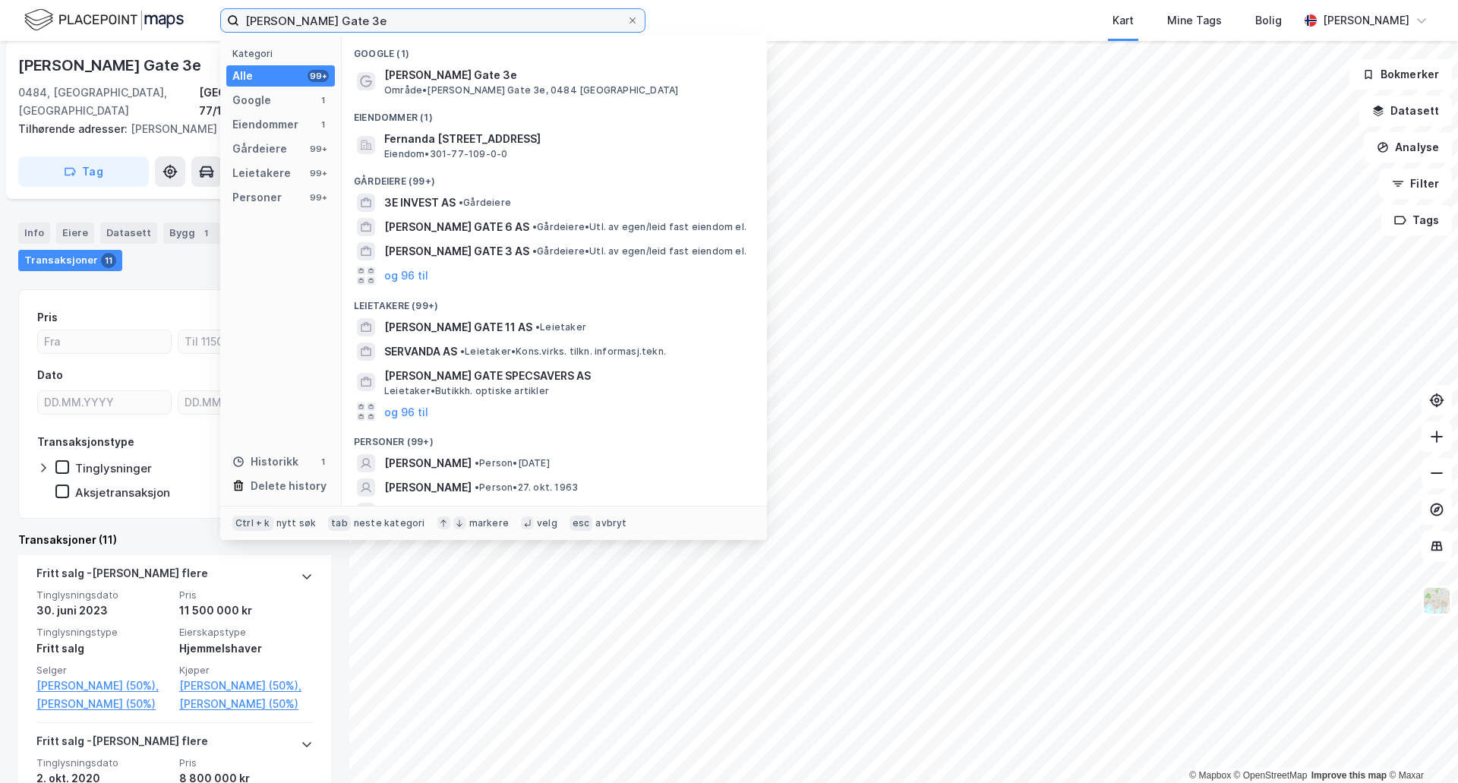
type input "Fernanda Nissens Gate 3e"
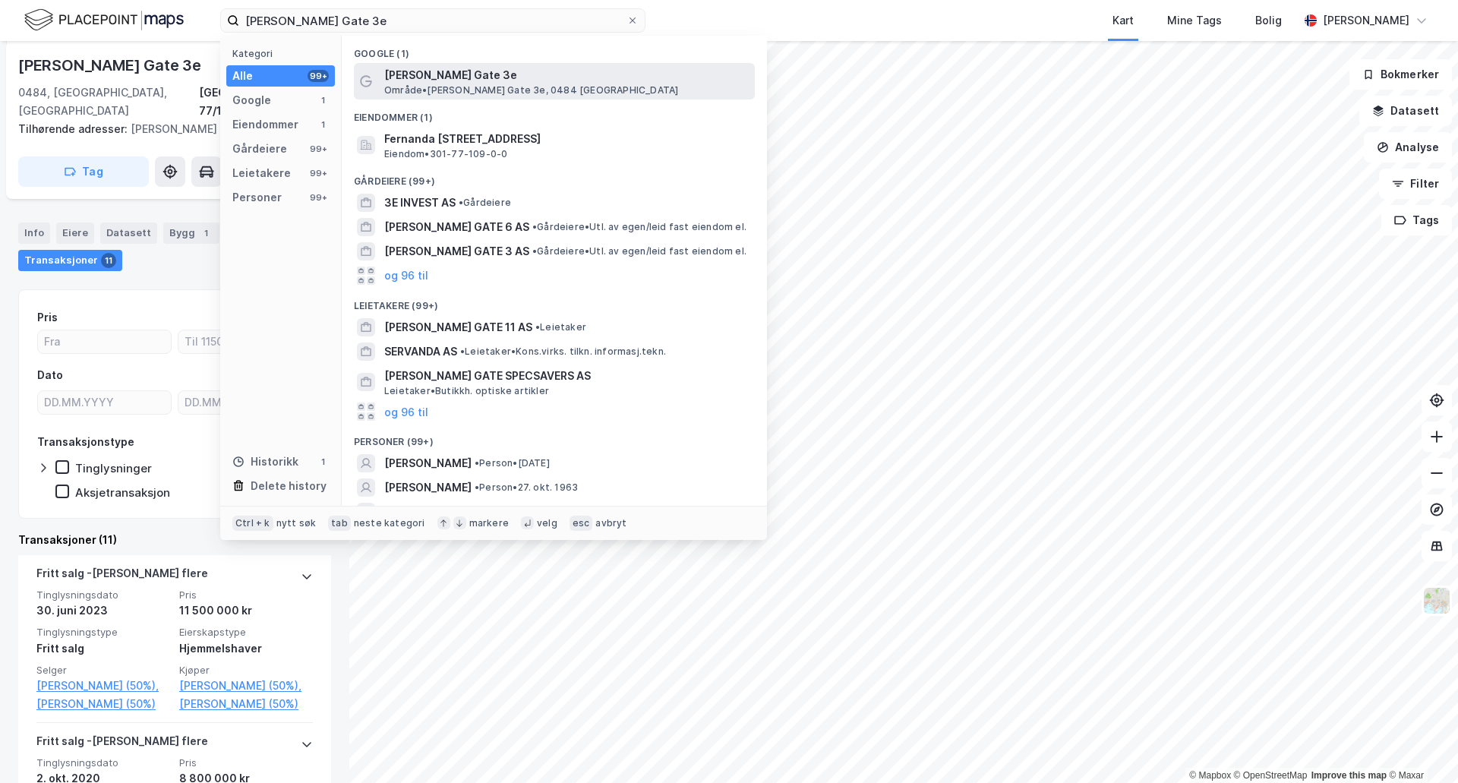
click at [463, 87] on span "Område • Fernanda Nissens Gate 3e, 0484 Oslo" at bounding box center [531, 90] width 294 height 12
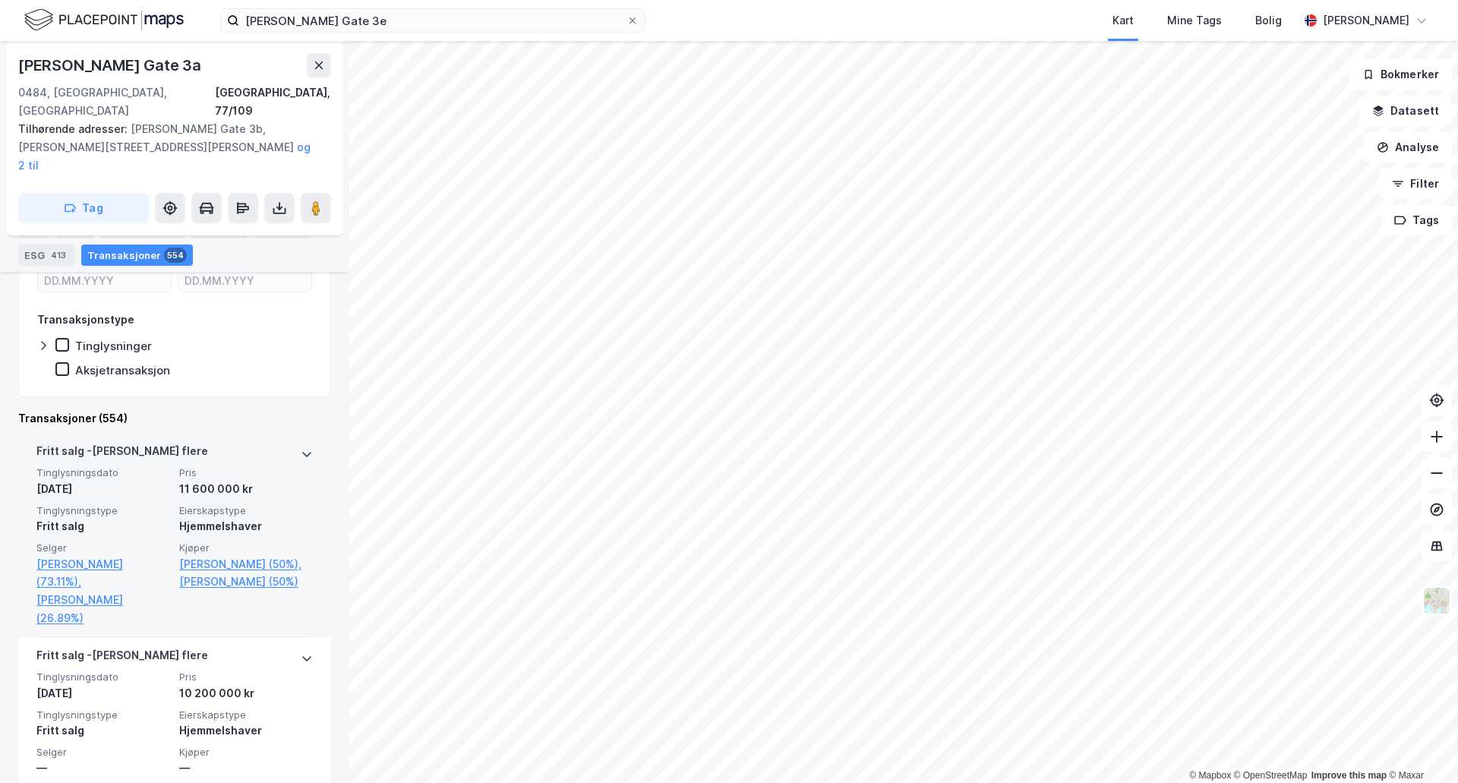
scroll to position [566, 0]
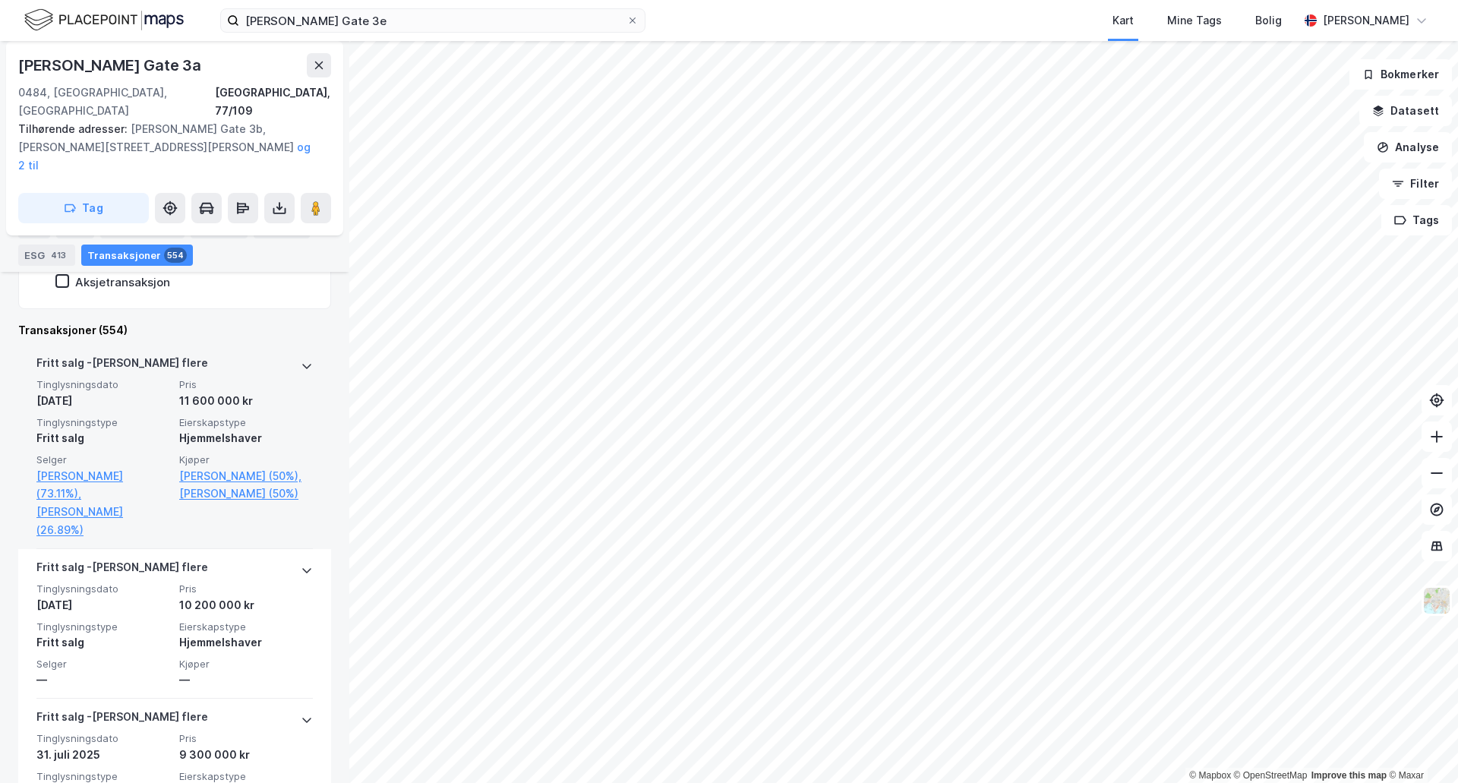
click at [118, 378] on span "Tinglysningsdato" at bounding box center [103, 384] width 134 height 13
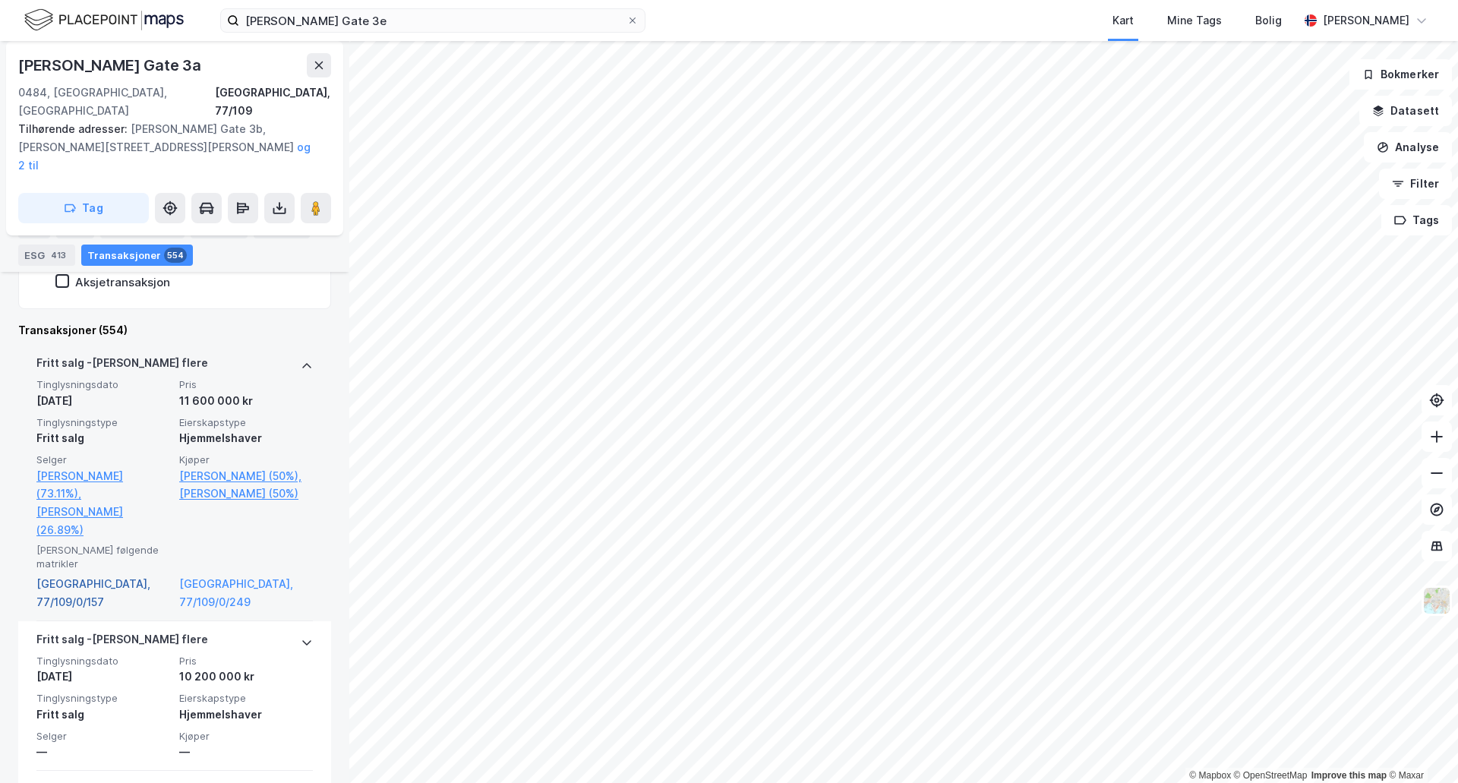
click at [91, 575] on link "Oslo, 77/109/0/157" at bounding box center [103, 593] width 134 height 36
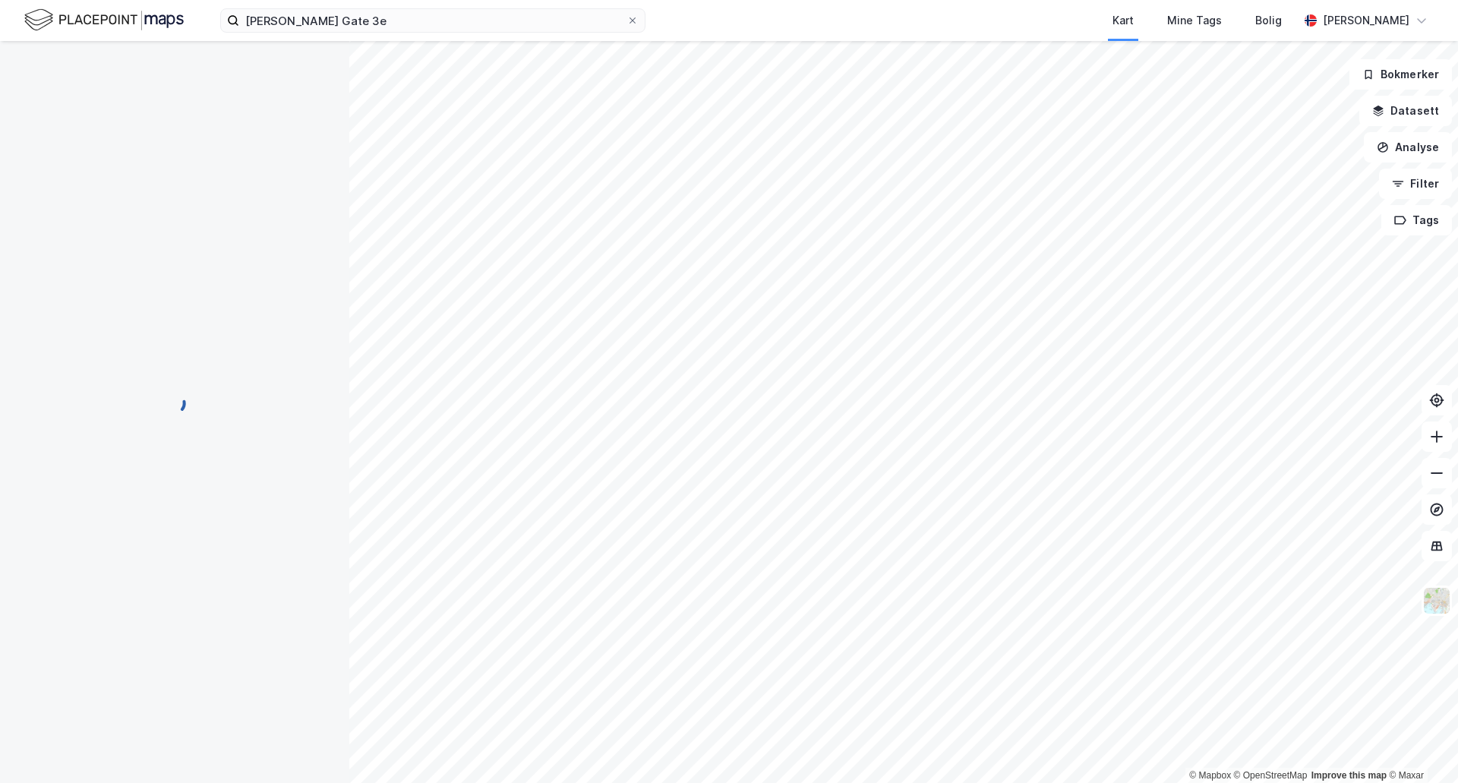
scroll to position [14, 0]
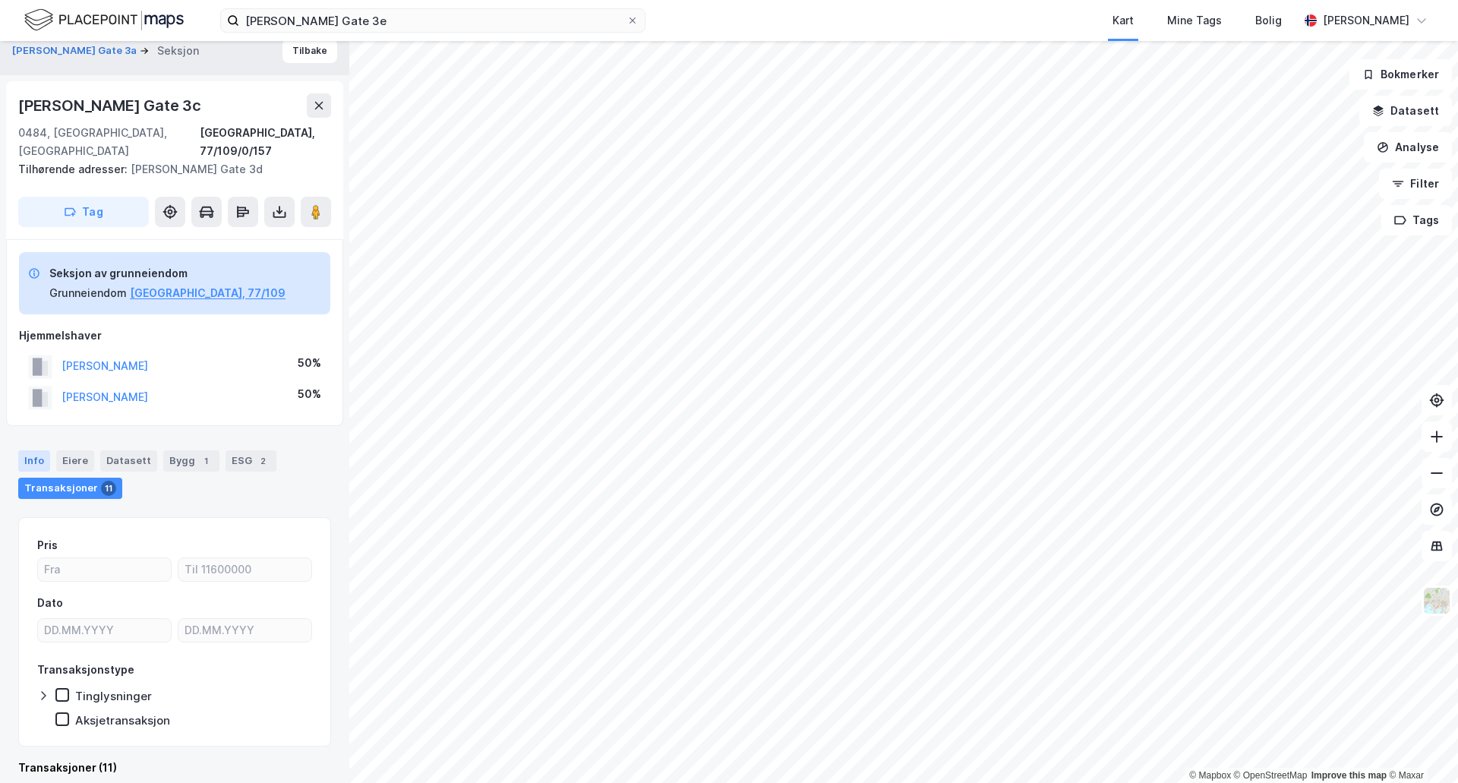
click at [44, 450] on div "Info" at bounding box center [34, 460] width 32 height 21
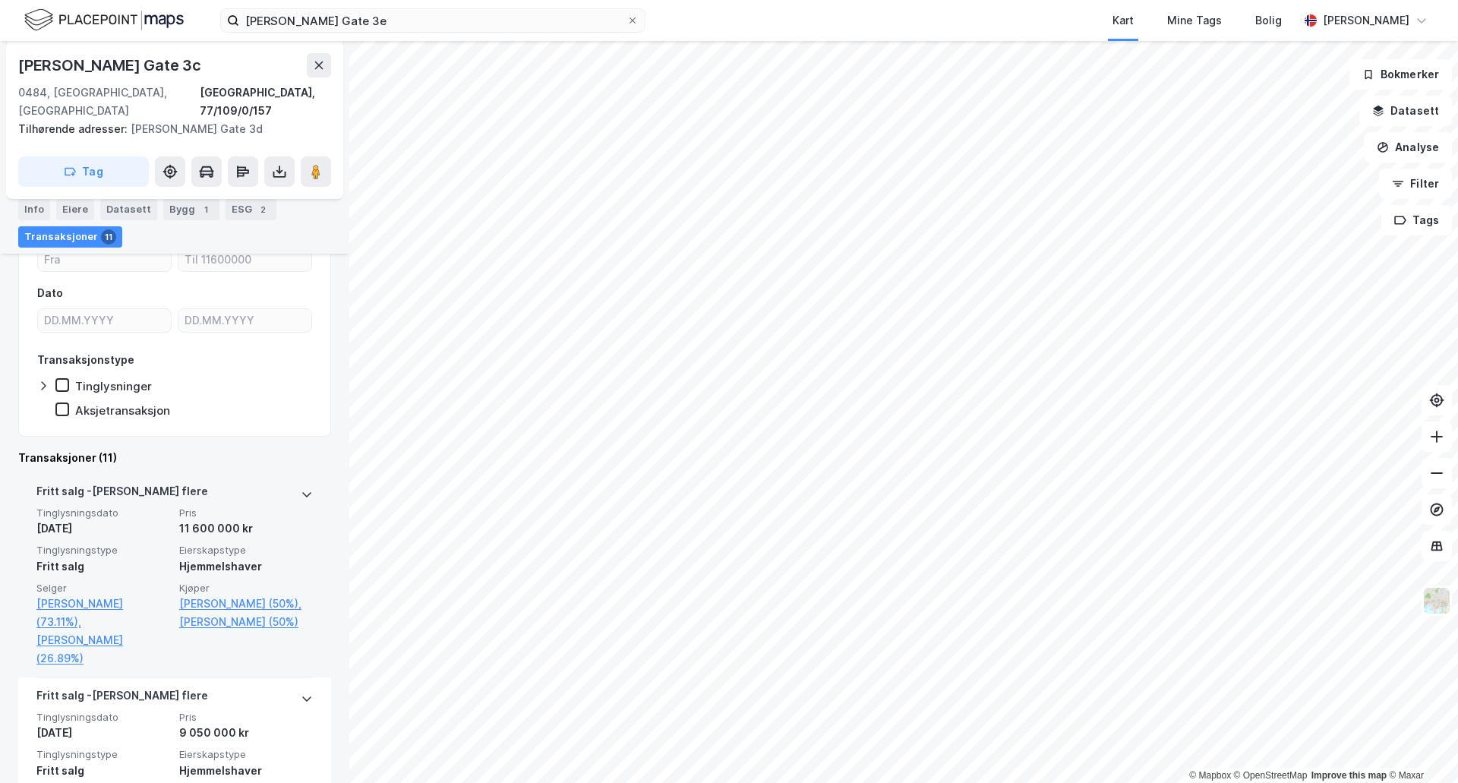
scroll to position [304, 0]
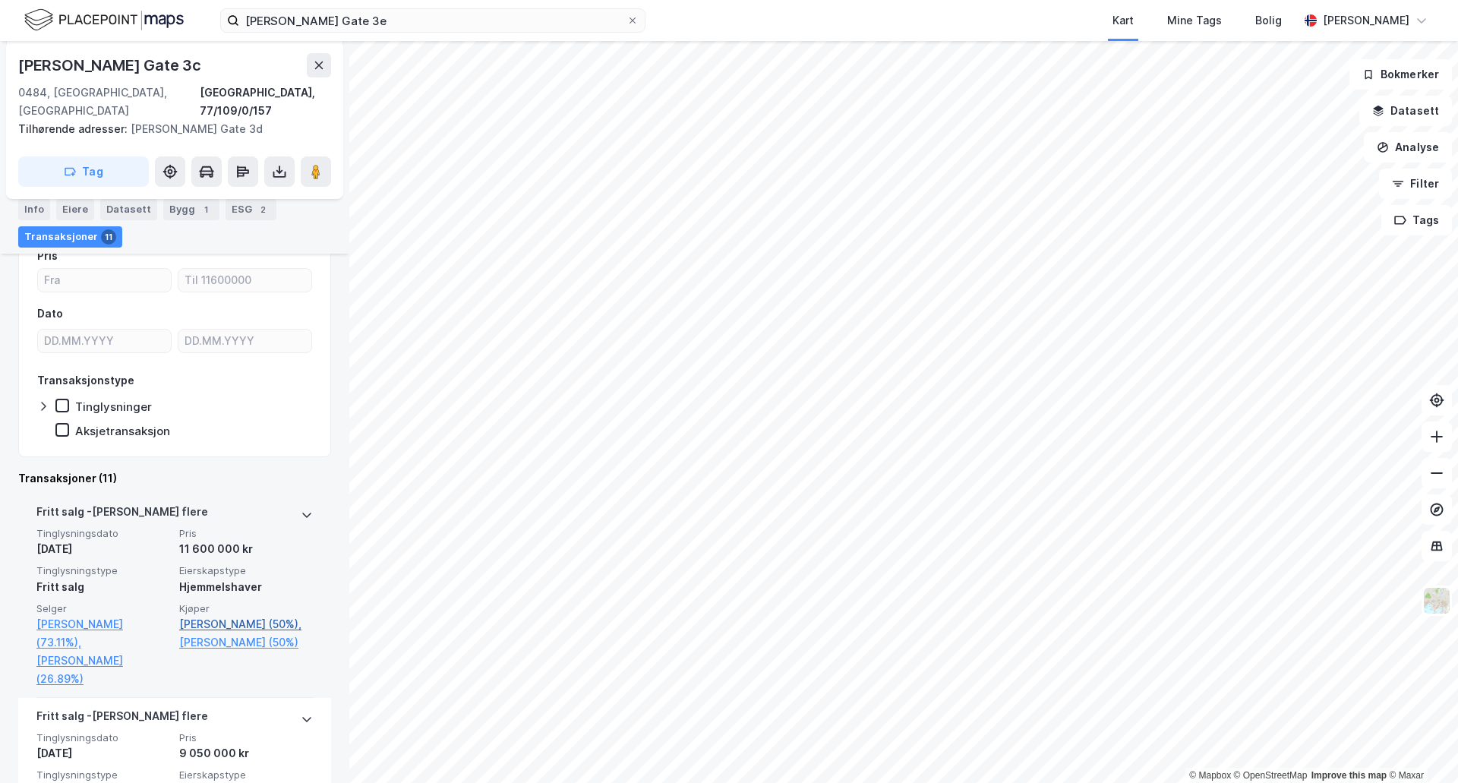
click at [197, 615] on link "Dalehaug Ann P Mikkelsen (50%)," at bounding box center [246, 624] width 134 height 18
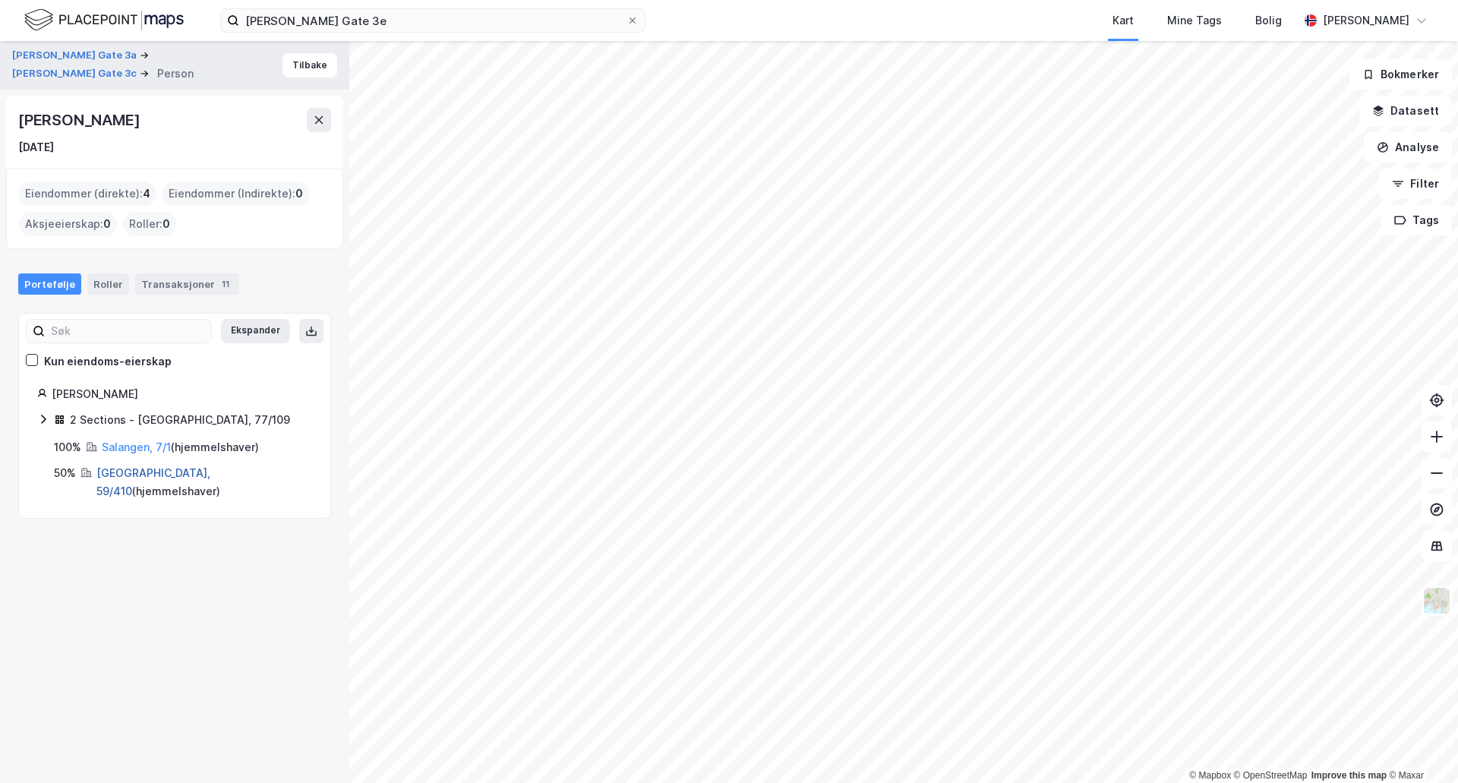
click at [122, 472] on link "Oslo, 59/410" at bounding box center [153, 481] width 114 height 31
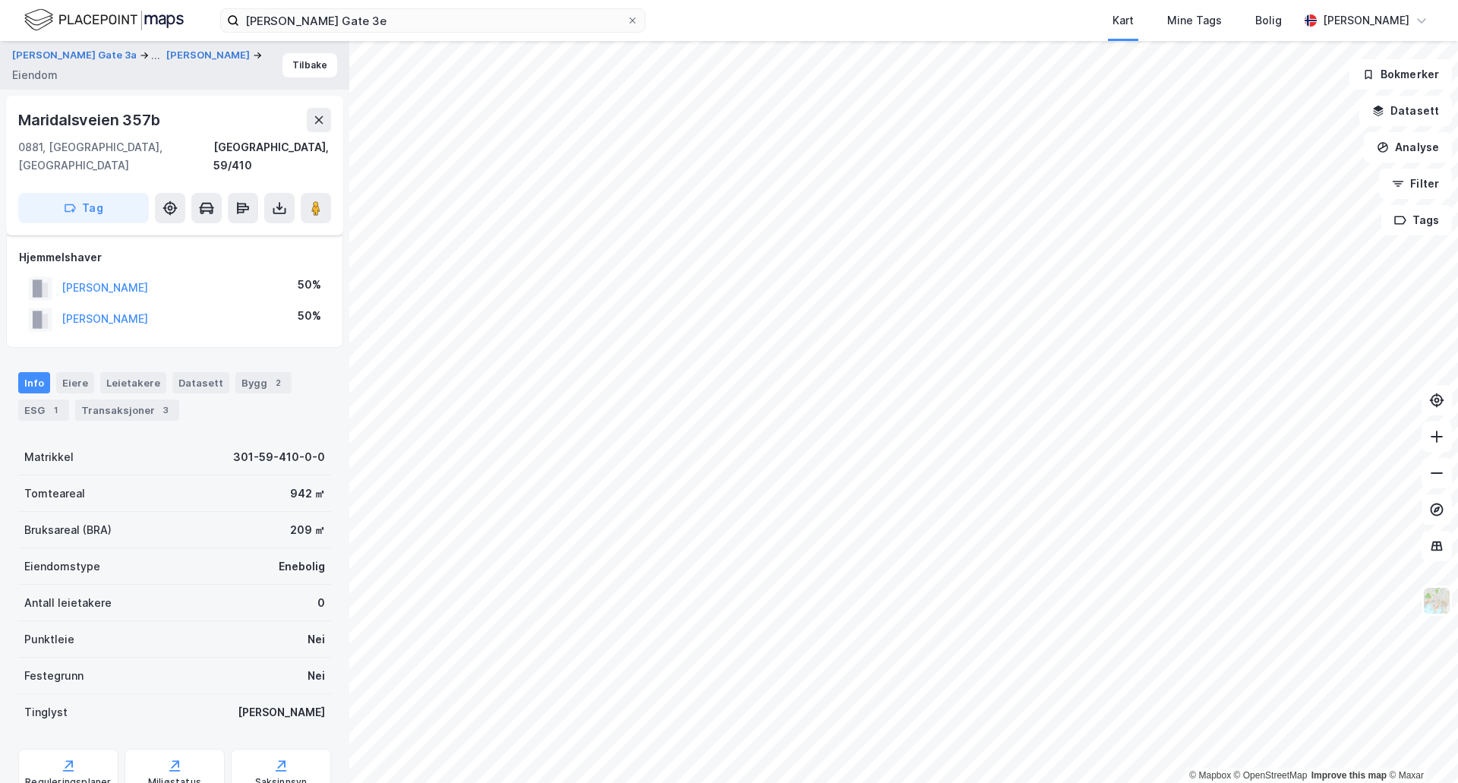
scroll to position [107, 0]
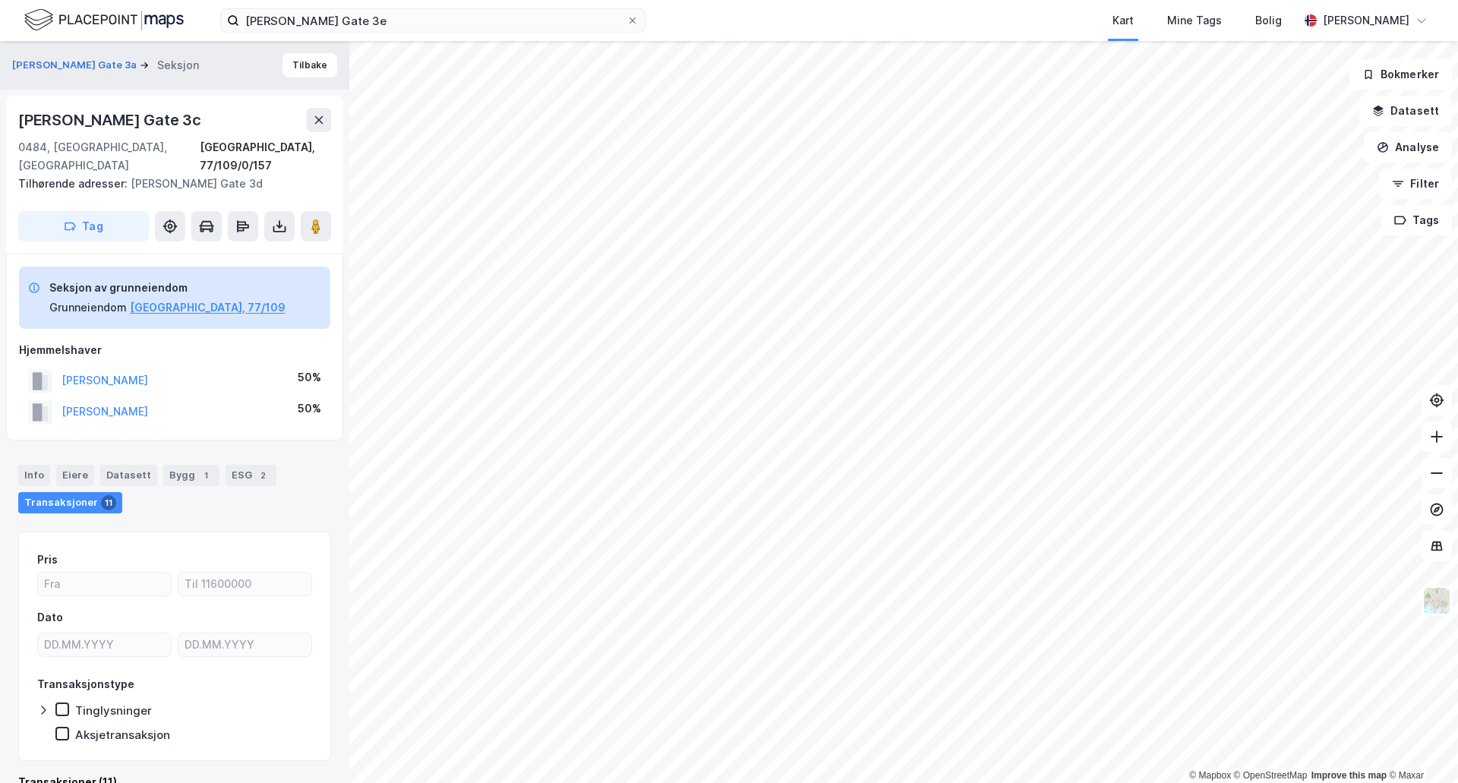
scroll to position [14, 0]
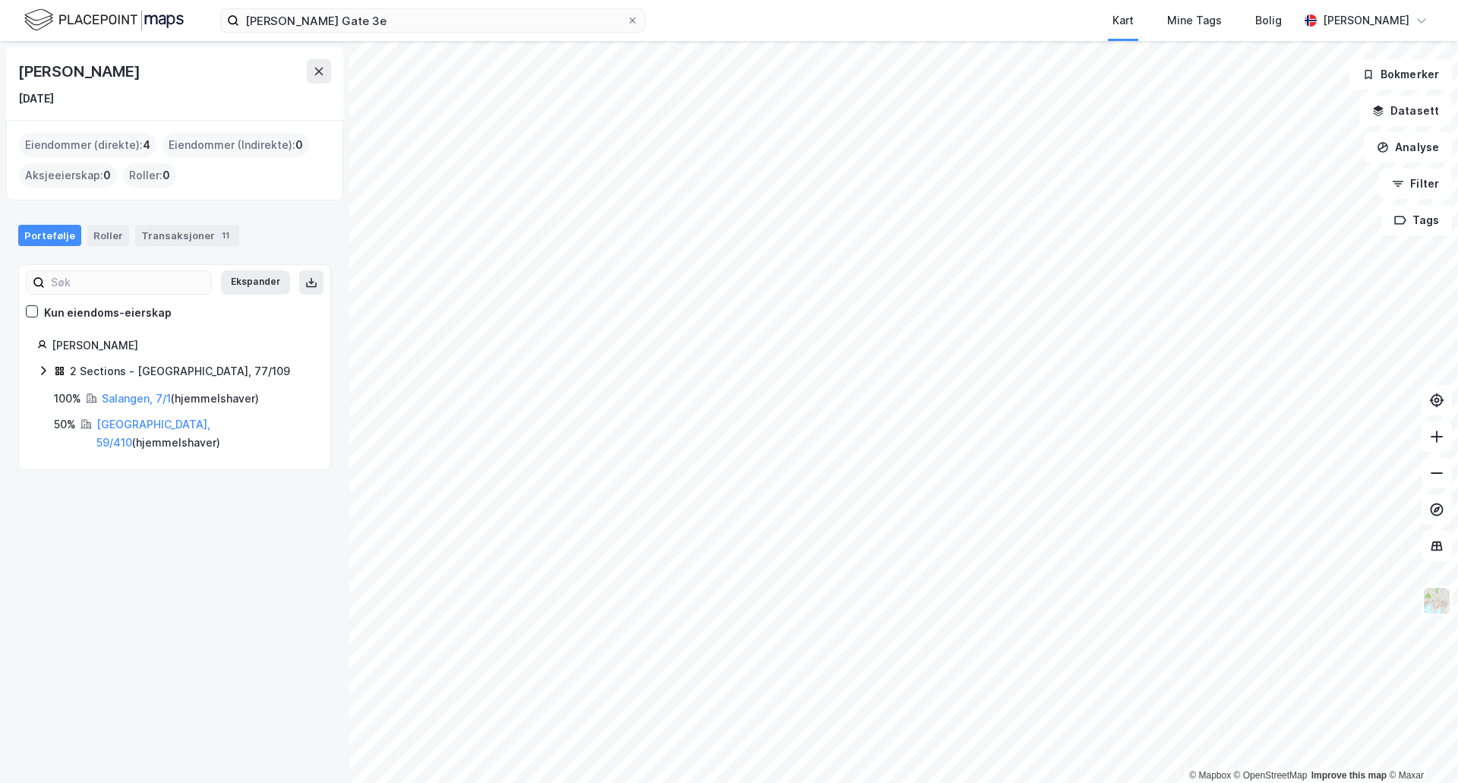
drag, startPoint x: 130, startPoint y: 395, endPoint x: 128, endPoint y: 387, distance: 7.9
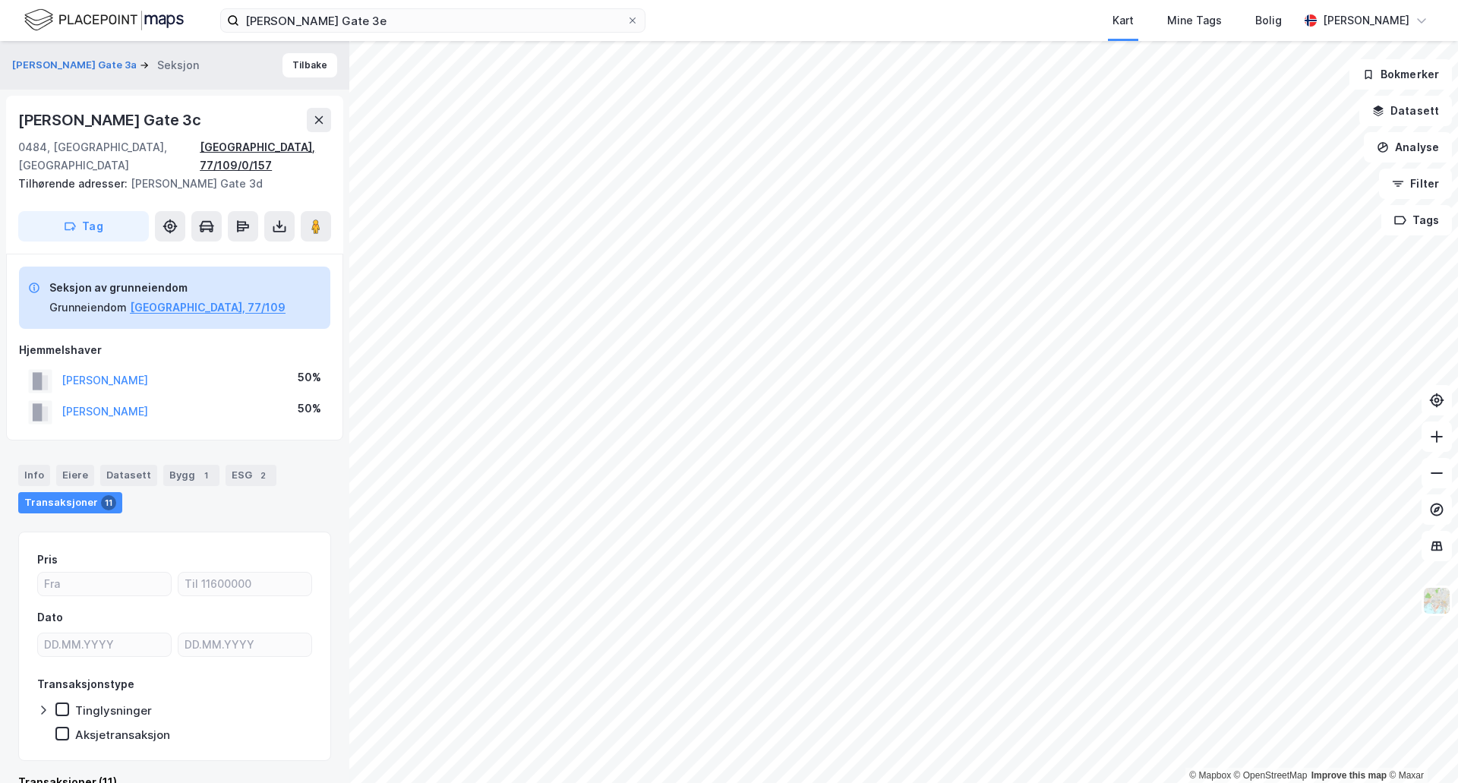
click at [311, 147] on div "Oslo, 77/109/0/157" at bounding box center [265, 156] width 131 height 36
click at [184, 465] on div "Bygg 1" at bounding box center [191, 475] width 56 height 21
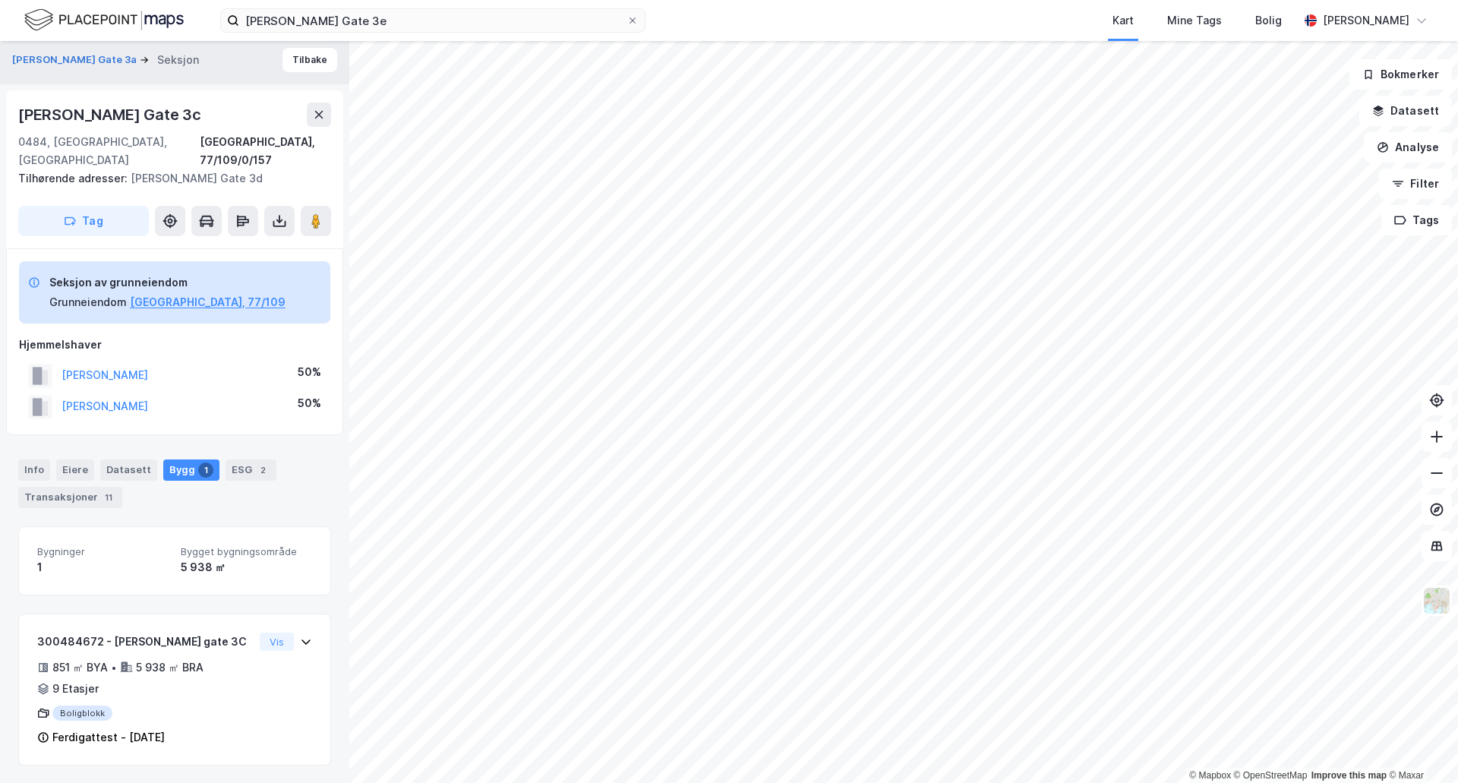
scroll to position [6, 0]
click at [120, 459] on div "Datasett" at bounding box center [128, 469] width 57 height 21
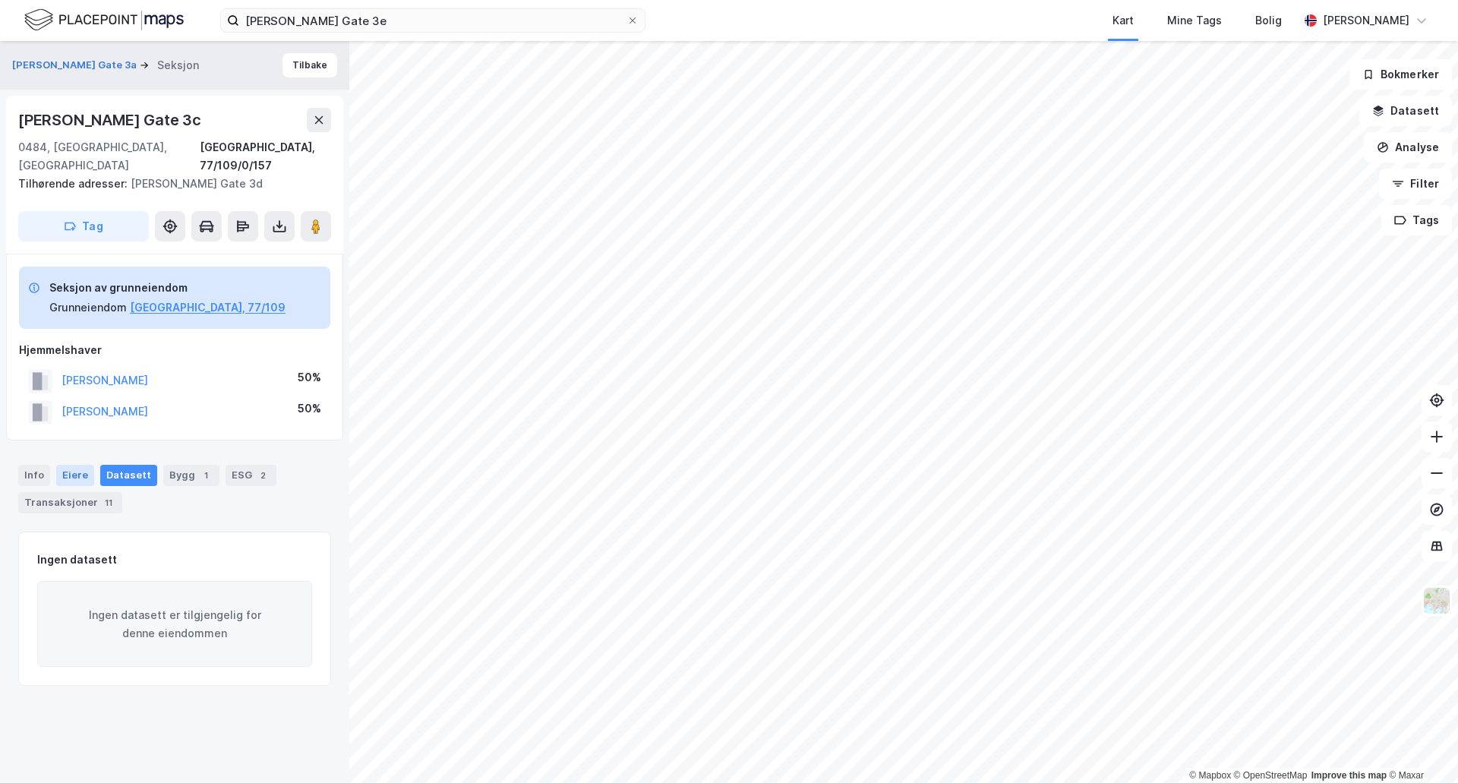
click at [72, 465] on div "Eiere" at bounding box center [75, 475] width 38 height 21
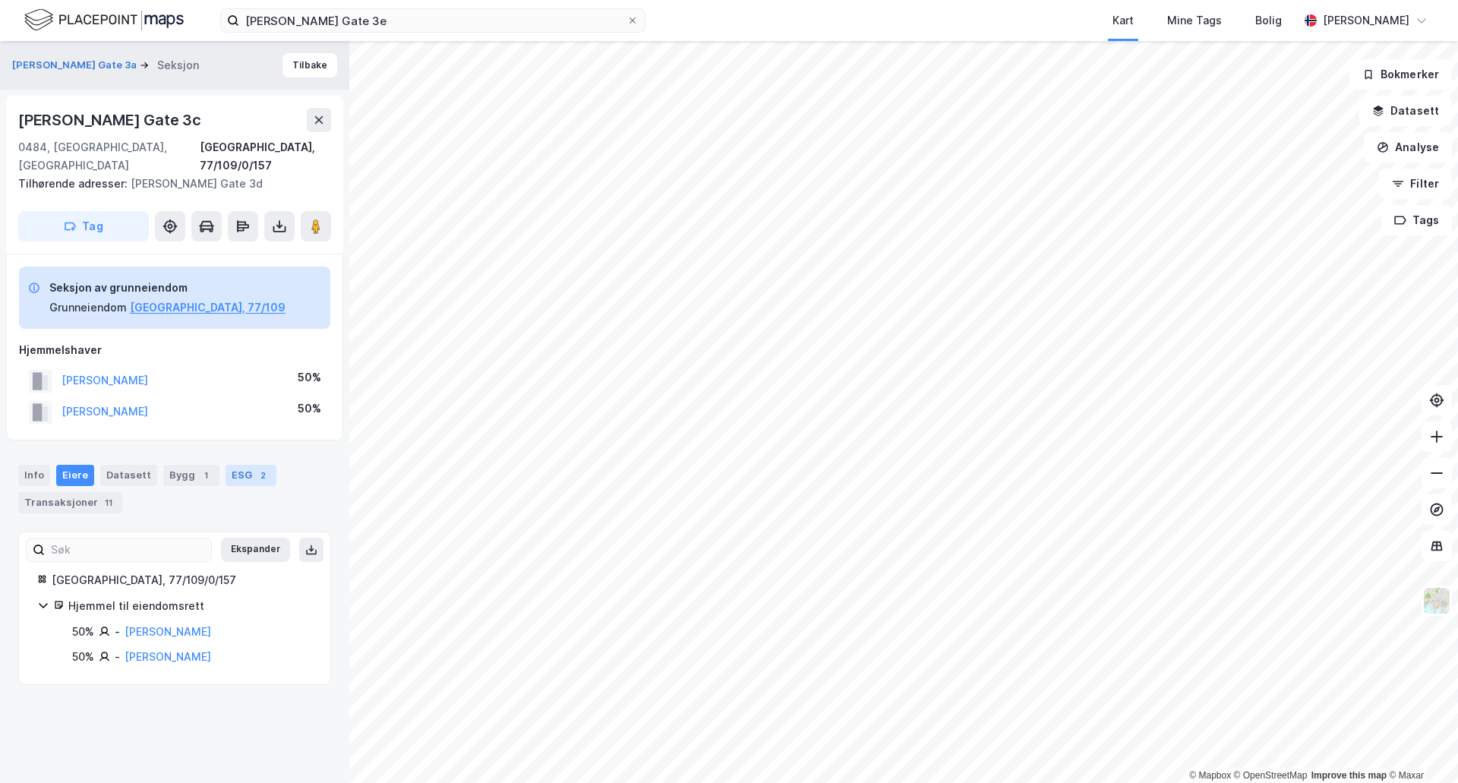
click at [255, 468] on div "2" at bounding box center [262, 475] width 15 height 15
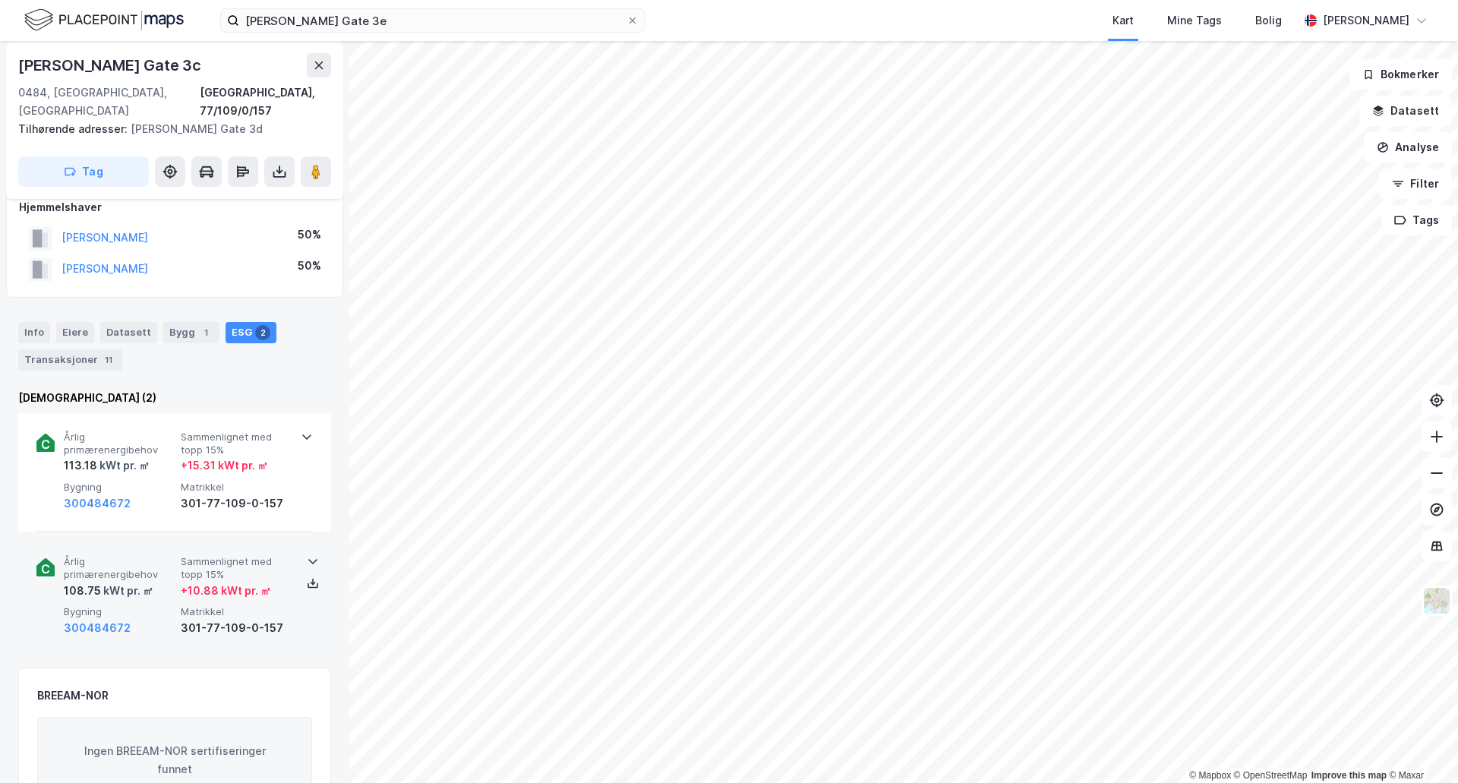
scroll to position [152, 0]
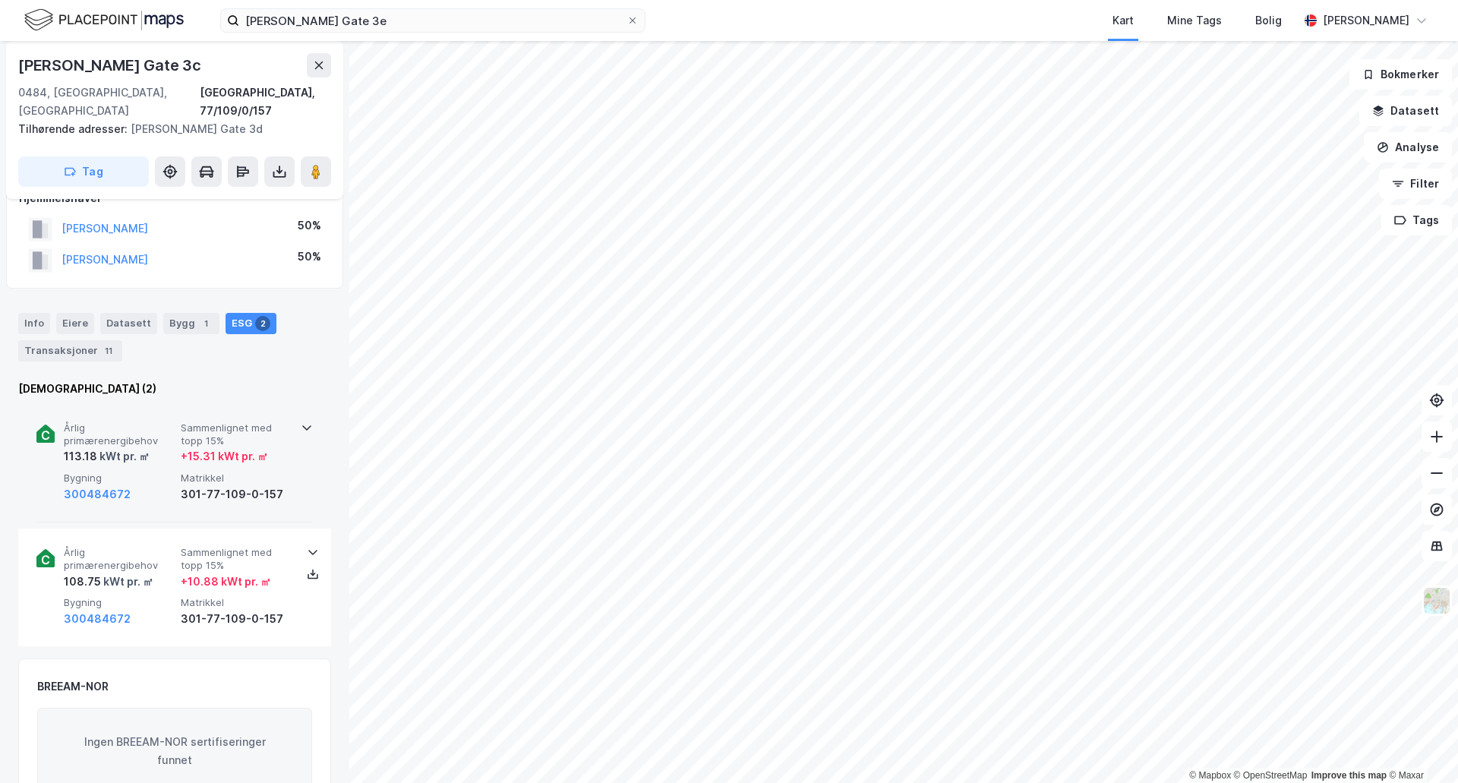
click at [301, 422] on icon at bounding box center [307, 428] width 12 height 12
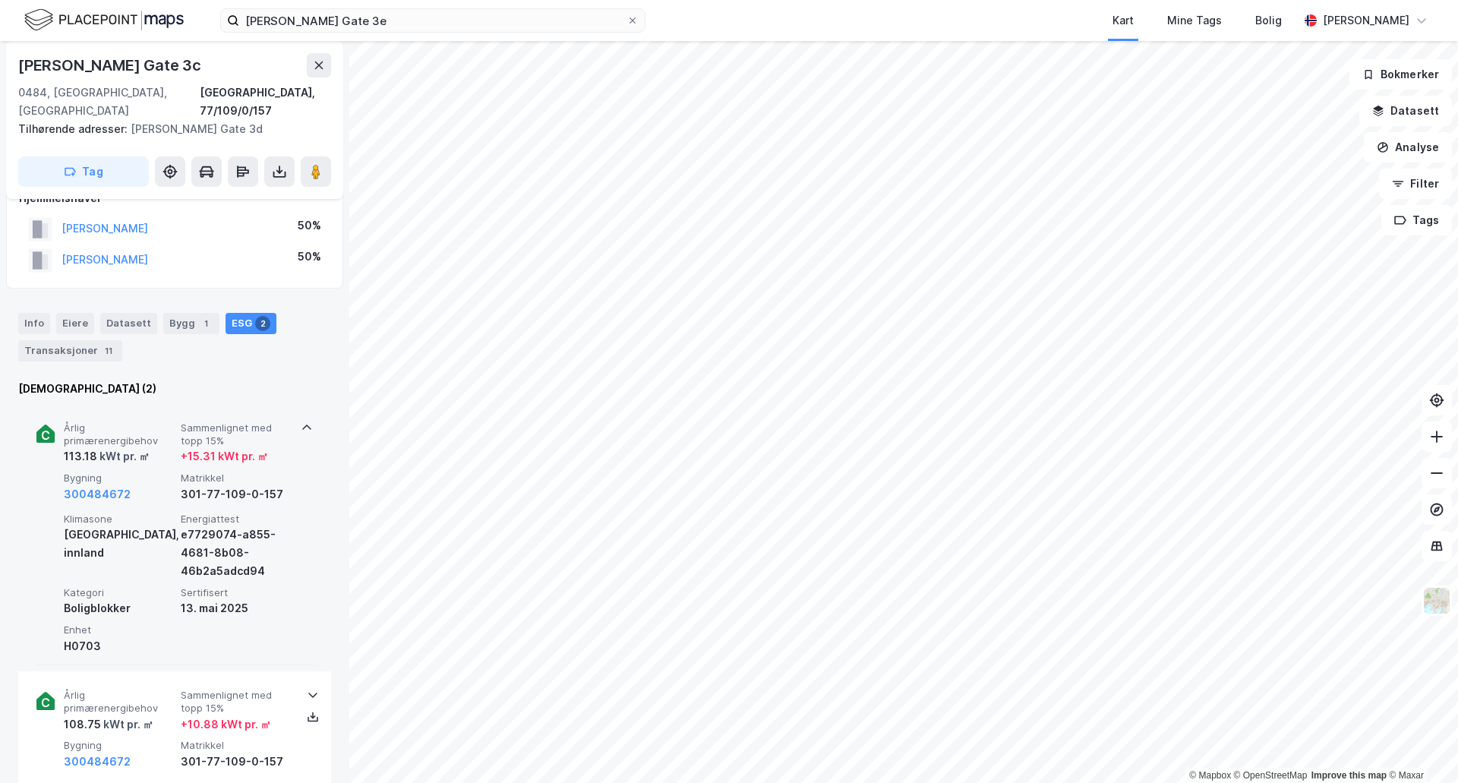
scroll to position [0, 0]
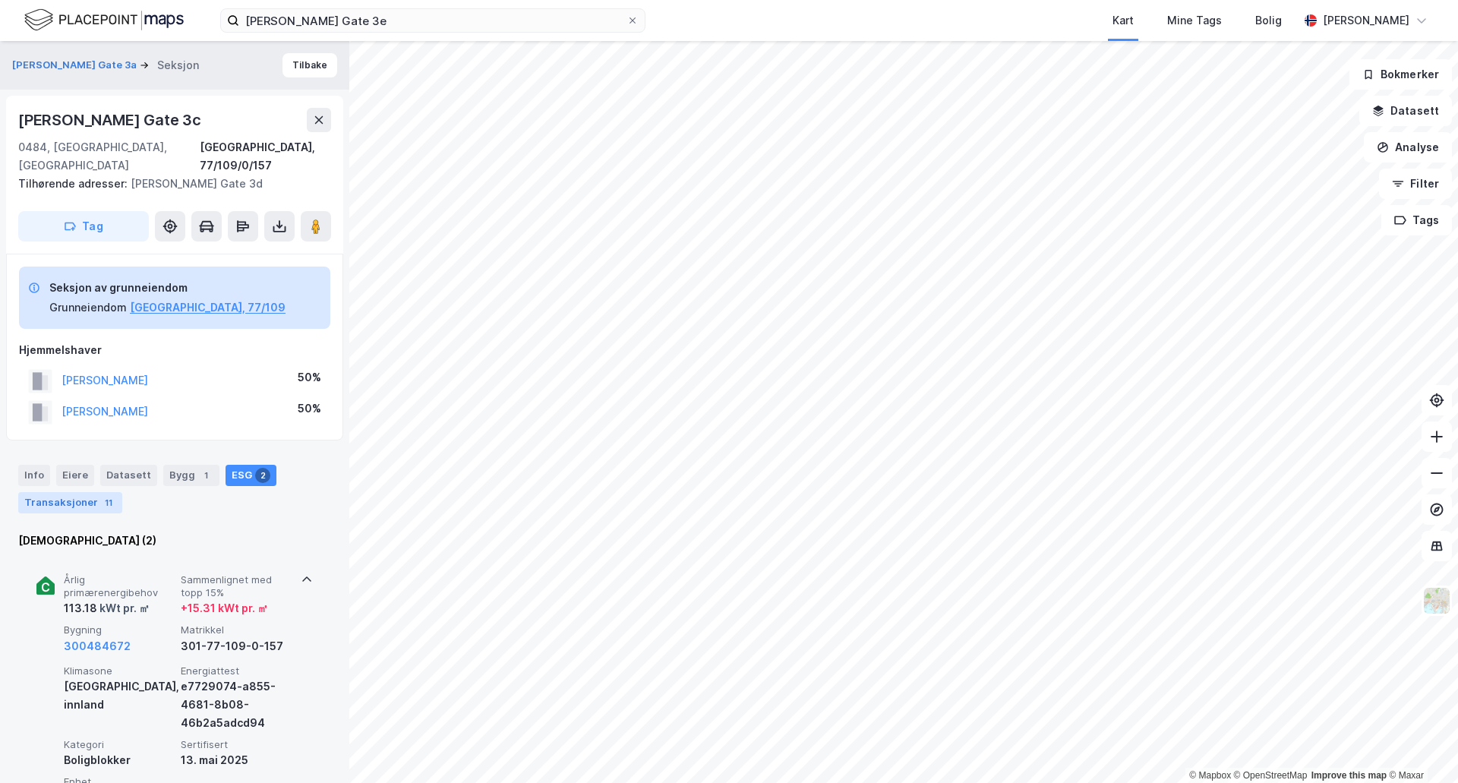
click at [74, 492] on div "Transaksjoner 11" at bounding box center [70, 502] width 104 height 21
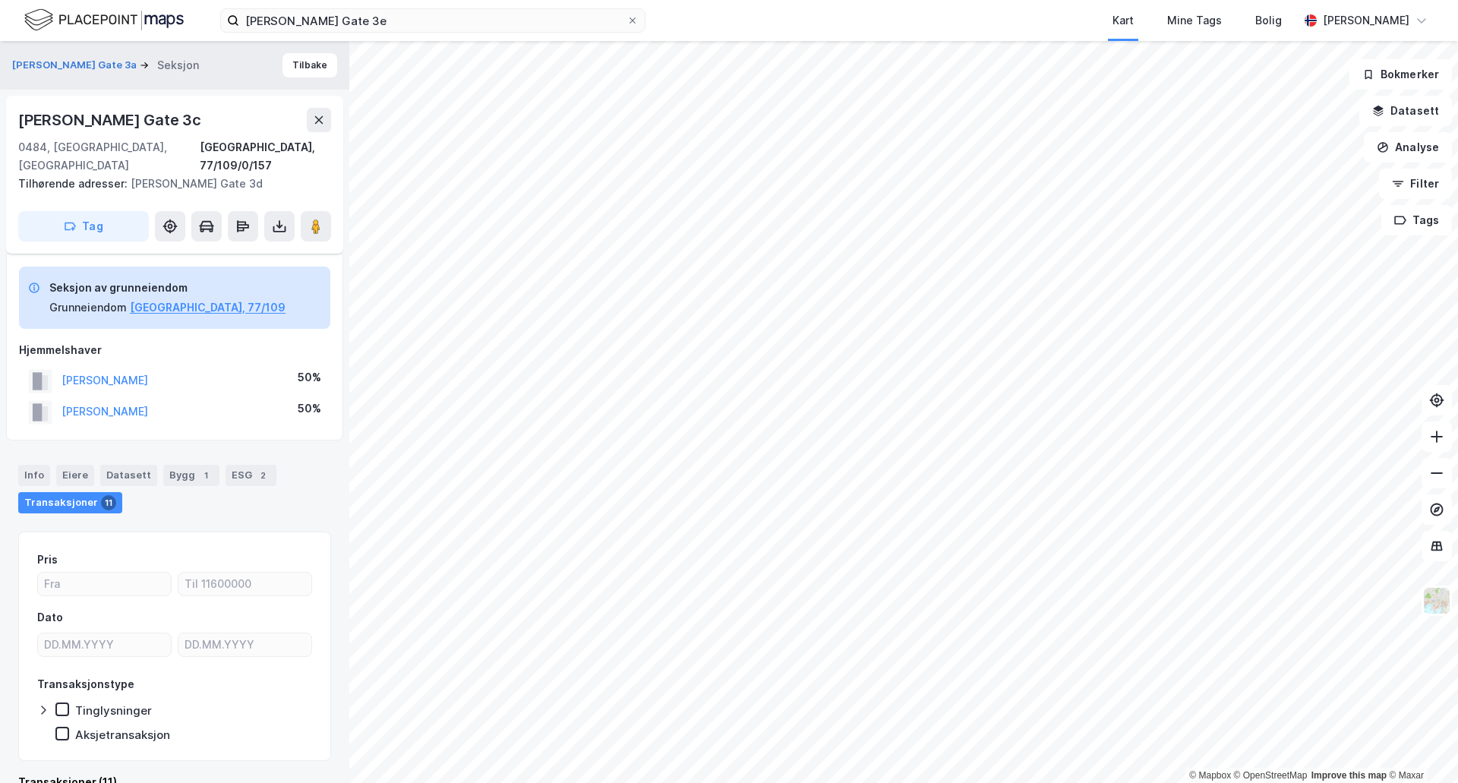
scroll to position [304, 0]
